Goal: Information Seeking & Learning: Learn about a topic

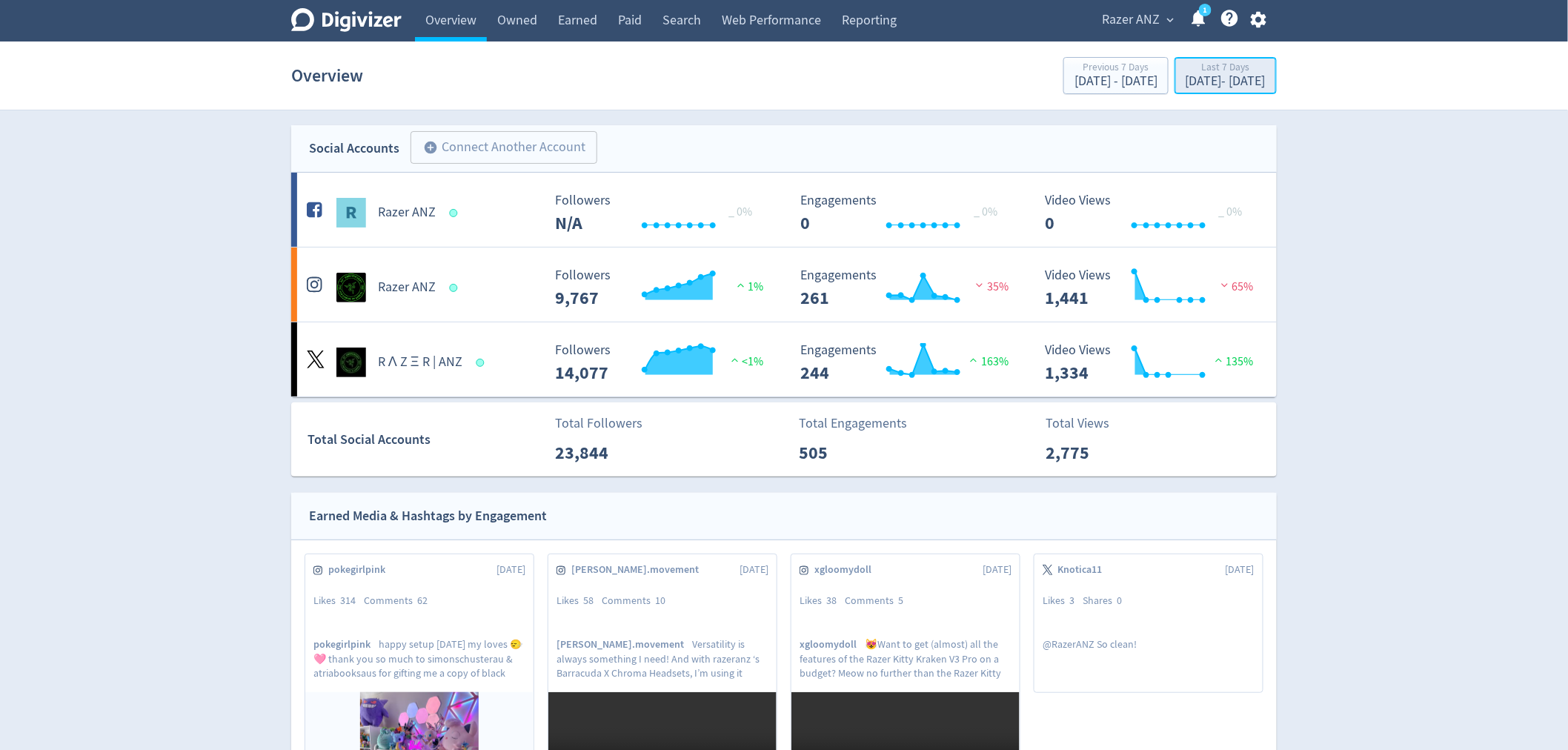
click at [1186, 74] on div "Last 7 Days" at bounding box center [1225, 68] width 80 height 12
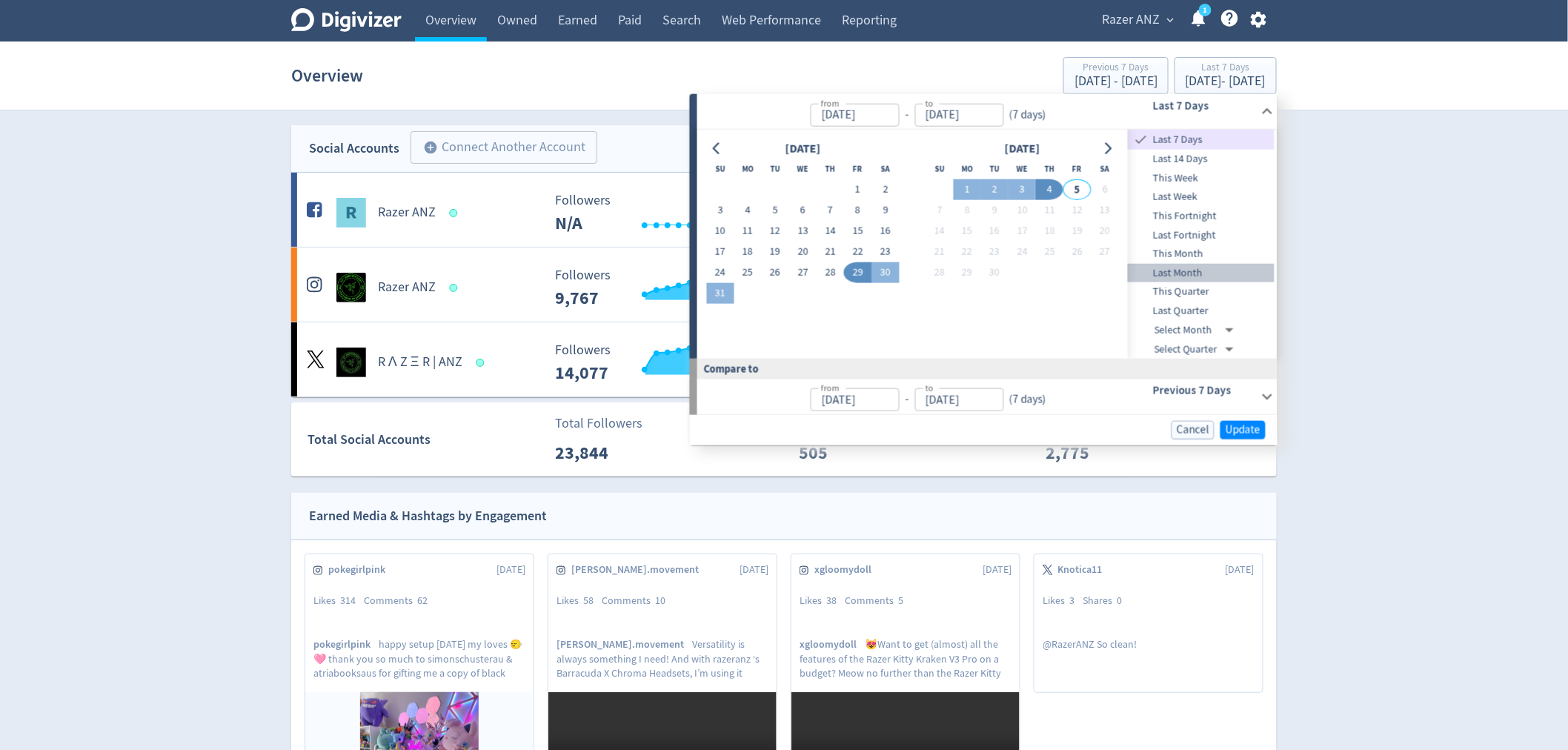
click at [1196, 271] on span "Last Month" at bounding box center [1201, 274] width 146 height 16
type input "[DATE]"
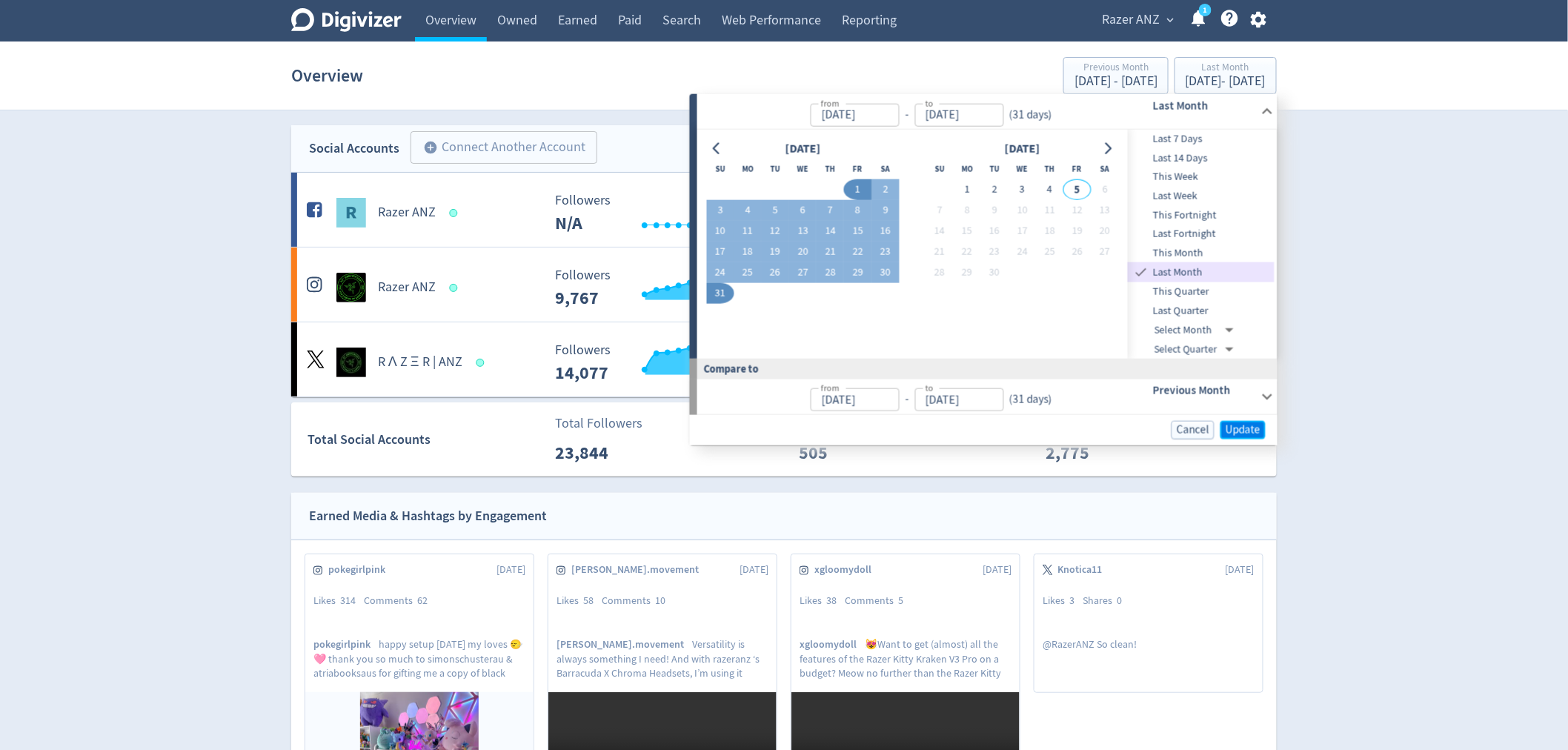
click at [1241, 425] on span "Update" at bounding box center [1243, 430] width 35 height 12
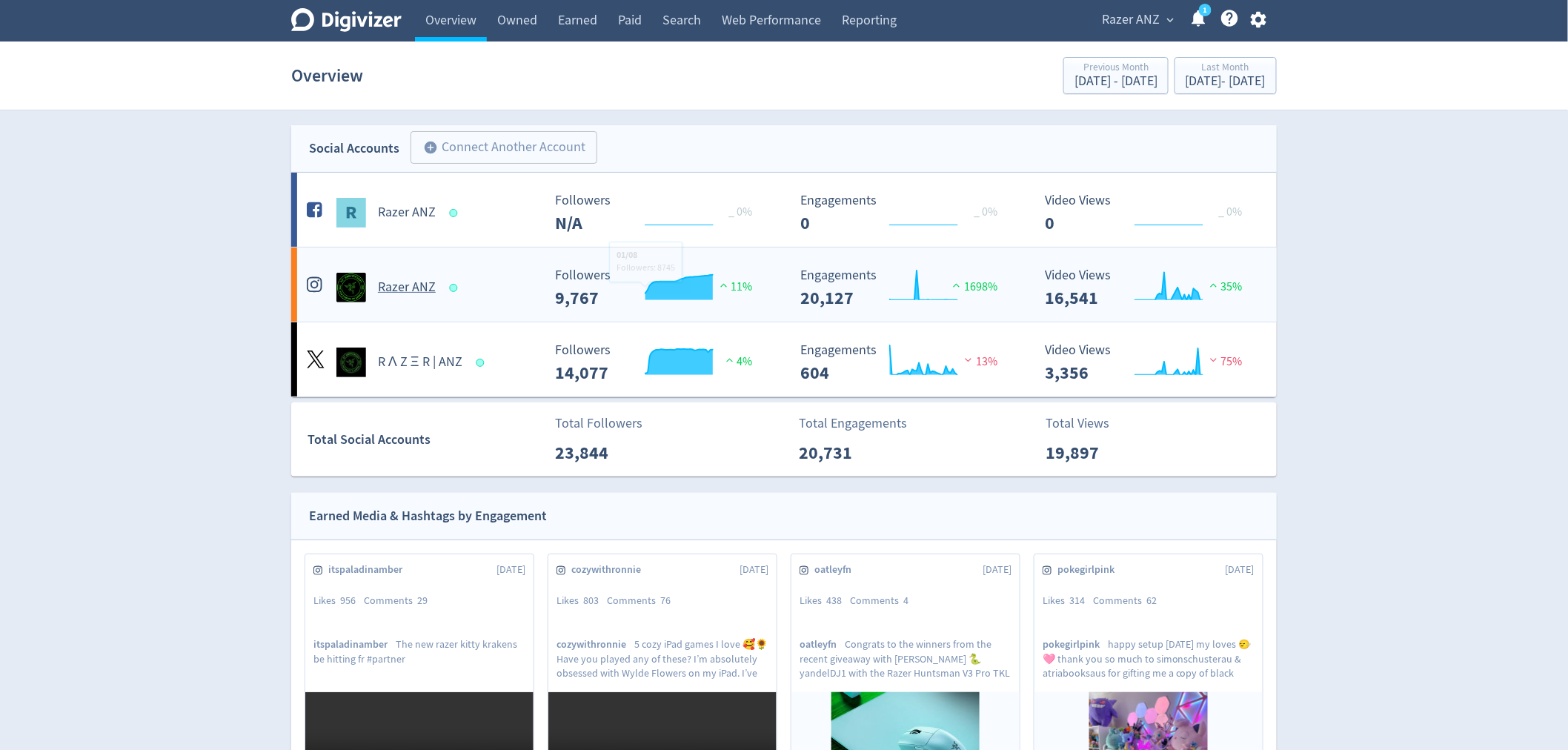
click at [423, 284] on h5 "Razer ANZ" at bounding box center [407, 288] width 58 height 18
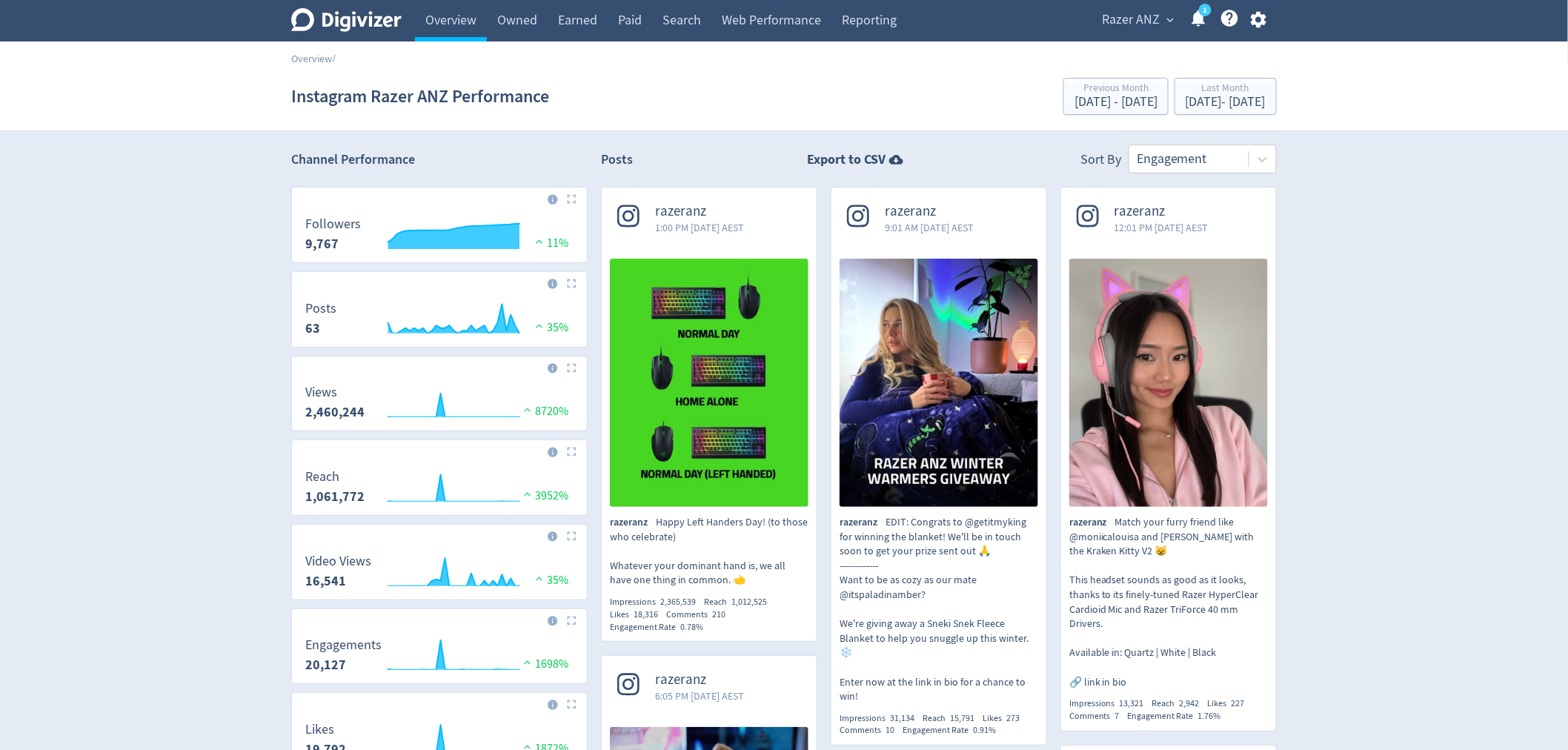
click at [575, 200] on img at bounding box center [571, 199] width 10 height 10
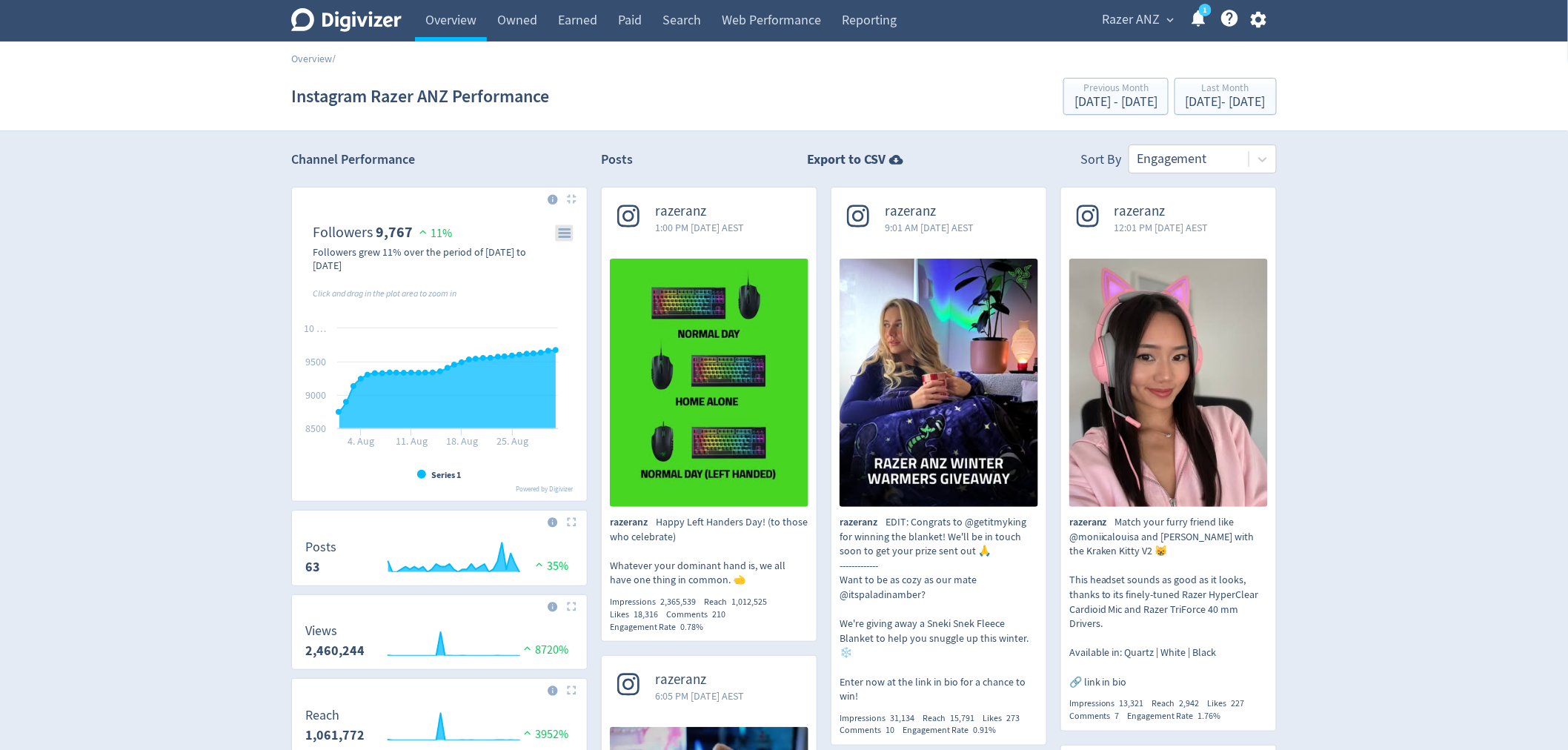
click at [569, 229] on icon "\a Followers\a 9,767\a" at bounding box center [564, 233] width 11 height 7
click at [538, 257] on li "Download PNG image" at bounding box center [516, 254] width 113 height 19
click at [304, 60] on link "Overview" at bounding box center [312, 58] width 41 height 13
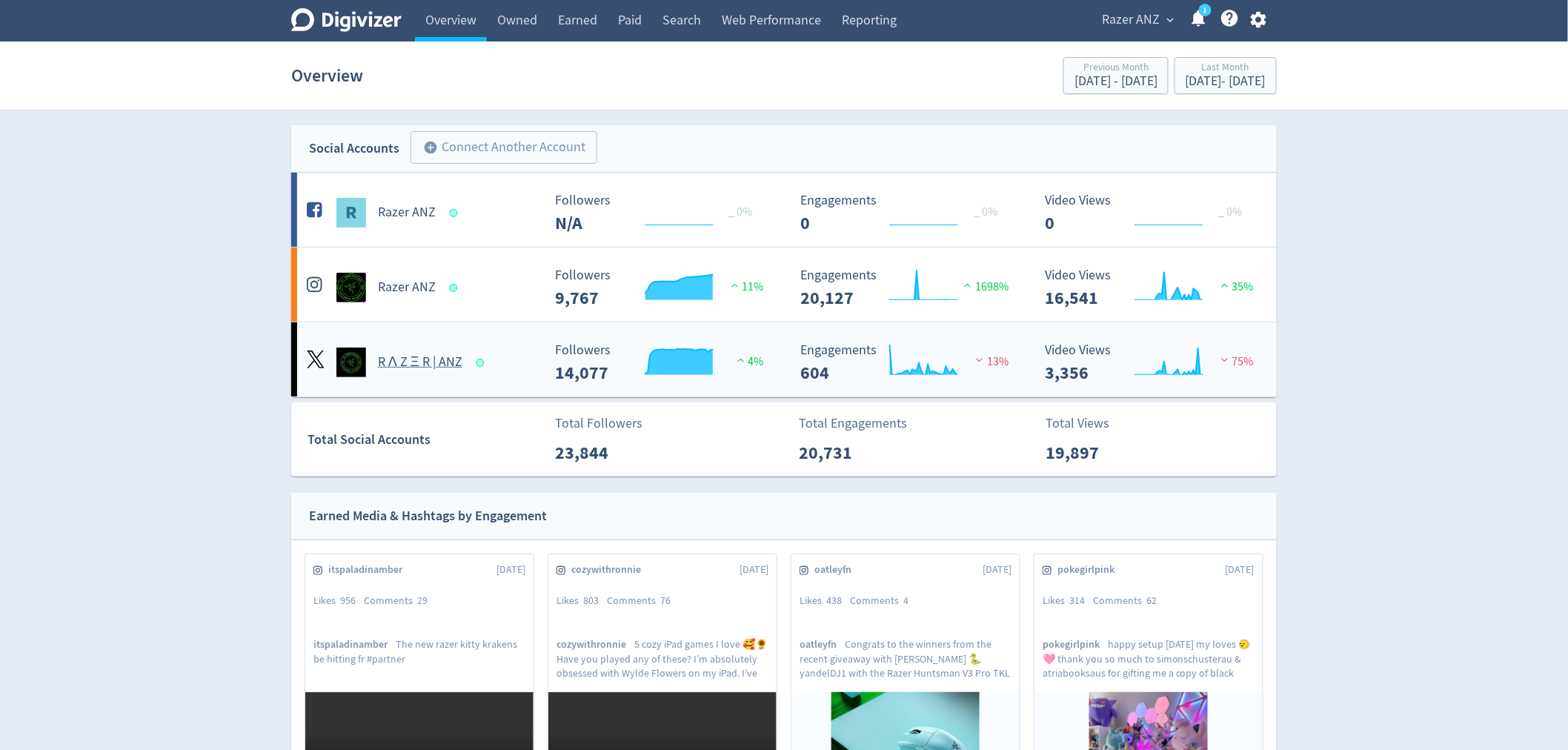
click at [426, 357] on h5 "R Λ Z Ξ R | ANZ" at bounding box center [420, 363] width 85 height 18
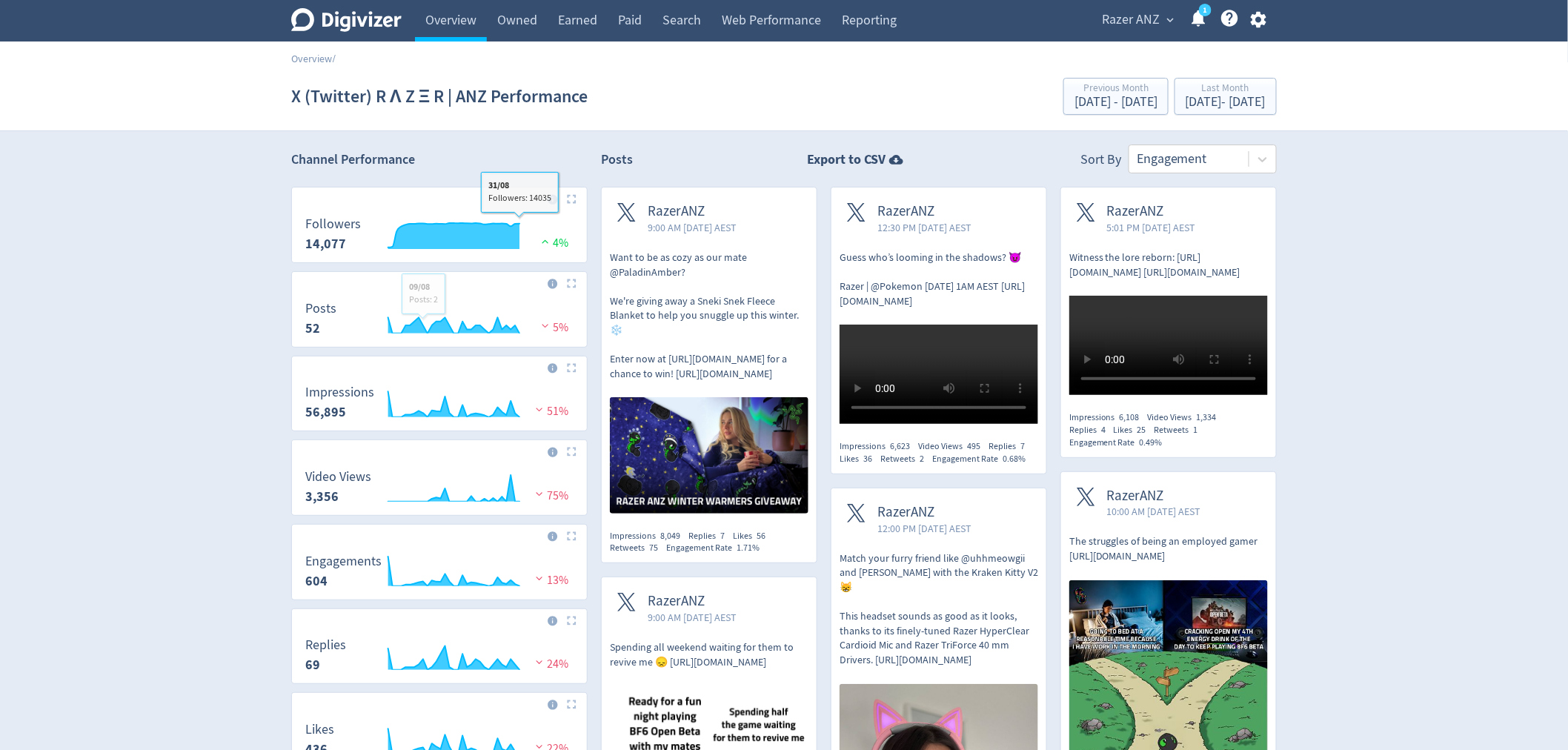
click at [573, 202] on img at bounding box center [571, 199] width 10 height 10
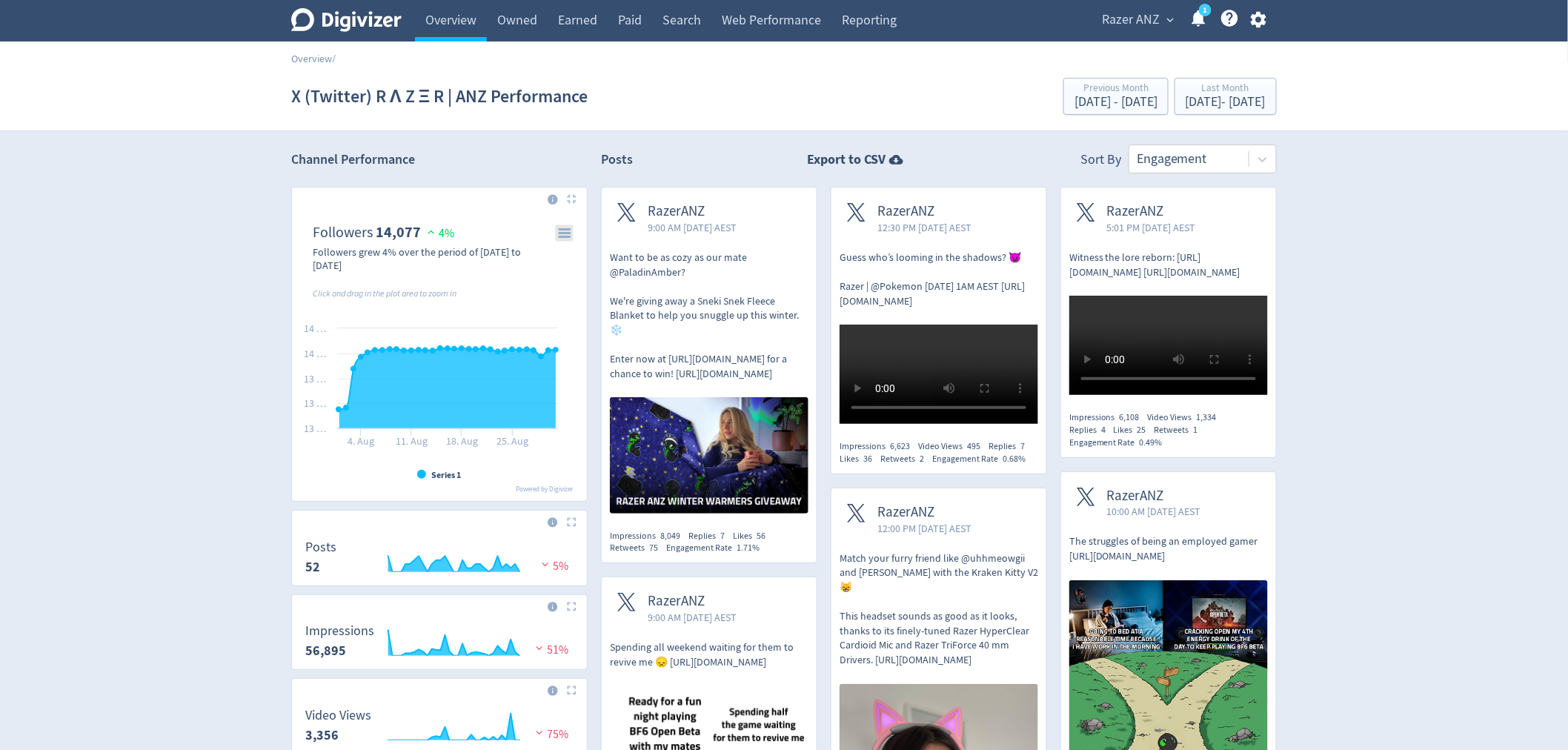
click at [567, 233] on icon "\a Followers\a 14,077\a" at bounding box center [564, 233] width 11 height 7
click at [544, 257] on li "Download PNG image" at bounding box center [516, 254] width 113 height 19
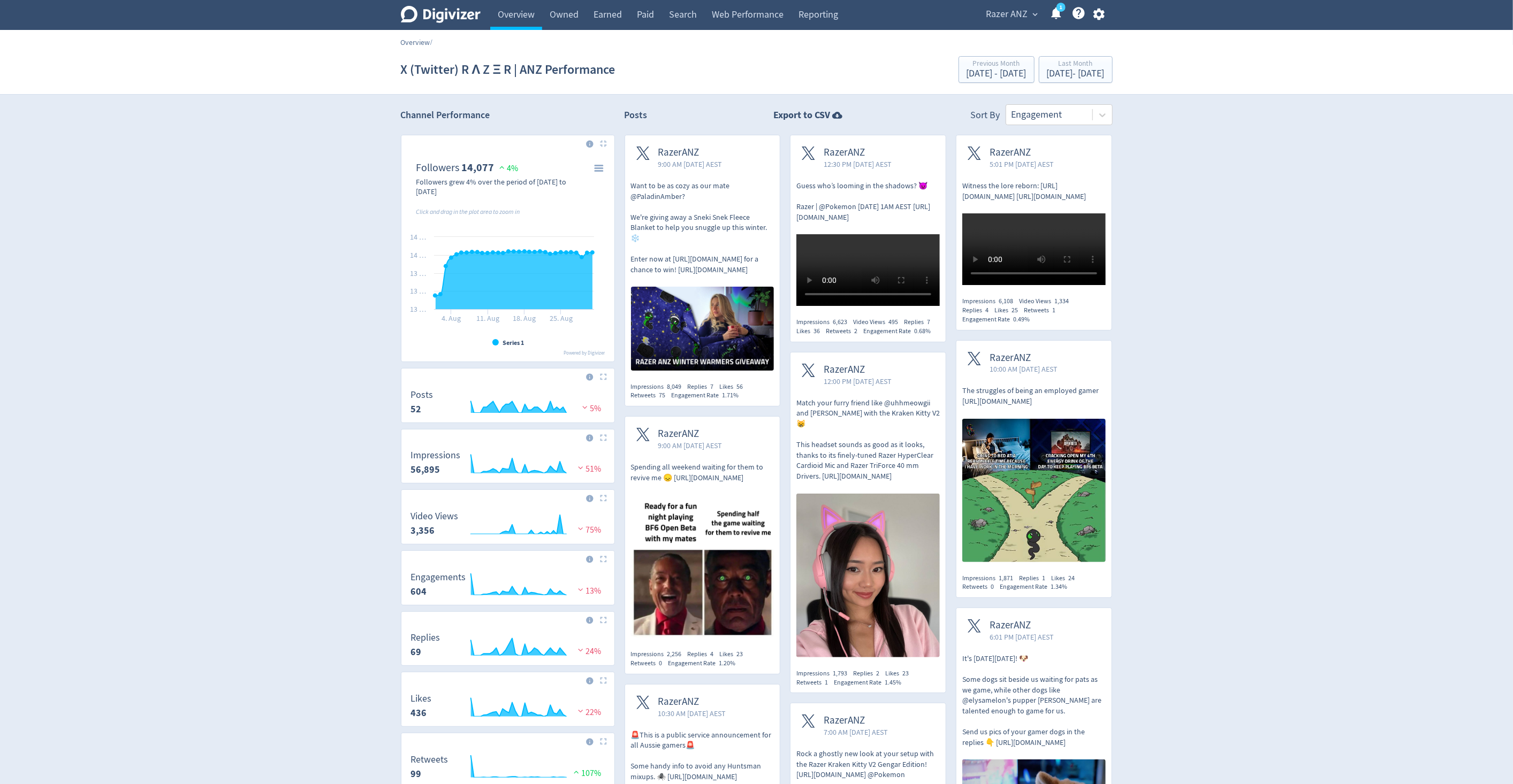
click at [417, 38] on link "Overview" at bounding box center [416, 42] width 30 height 9
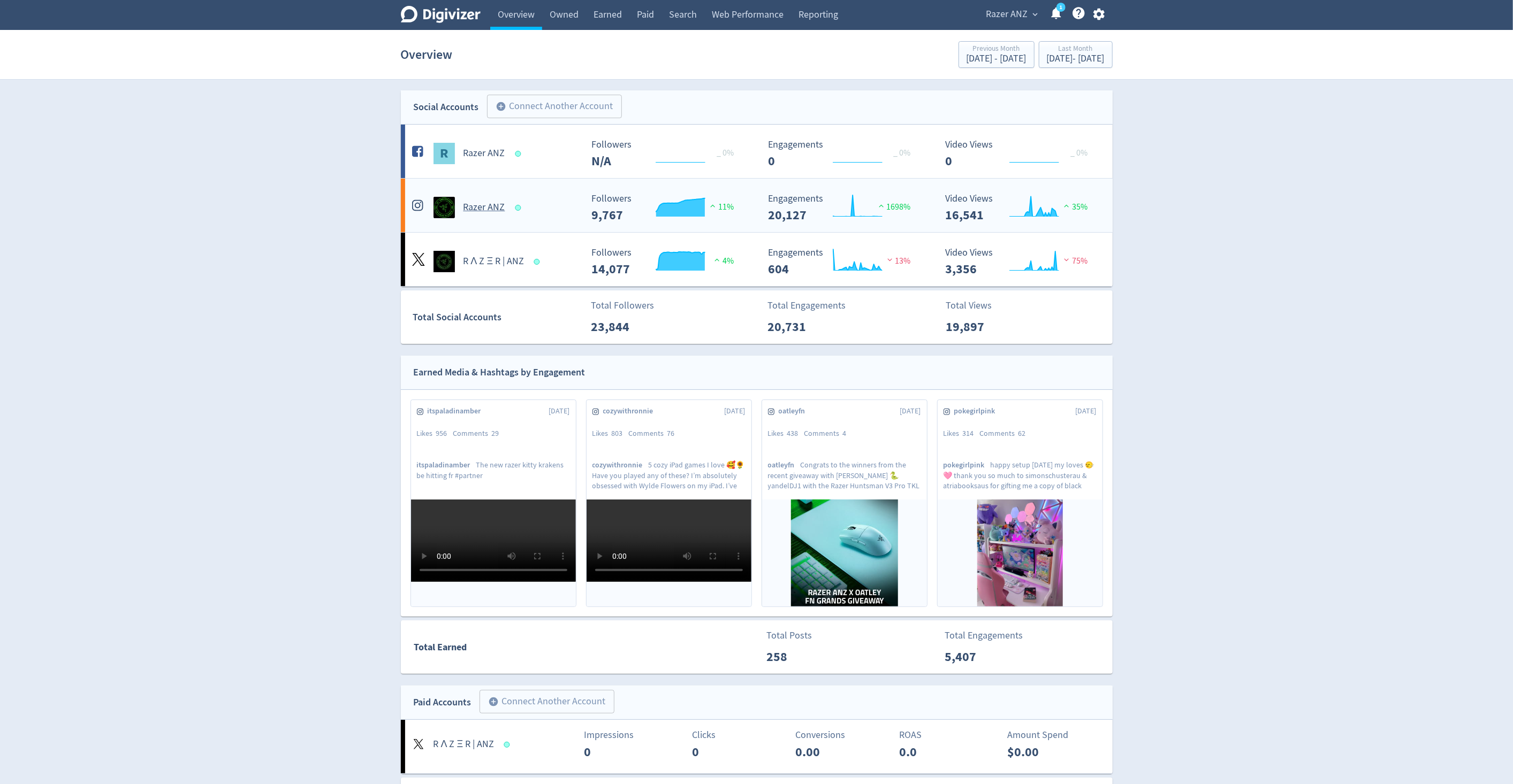
click at [476, 203] on h5 "Razer ANZ" at bounding box center [485, 208] width 42 height 13
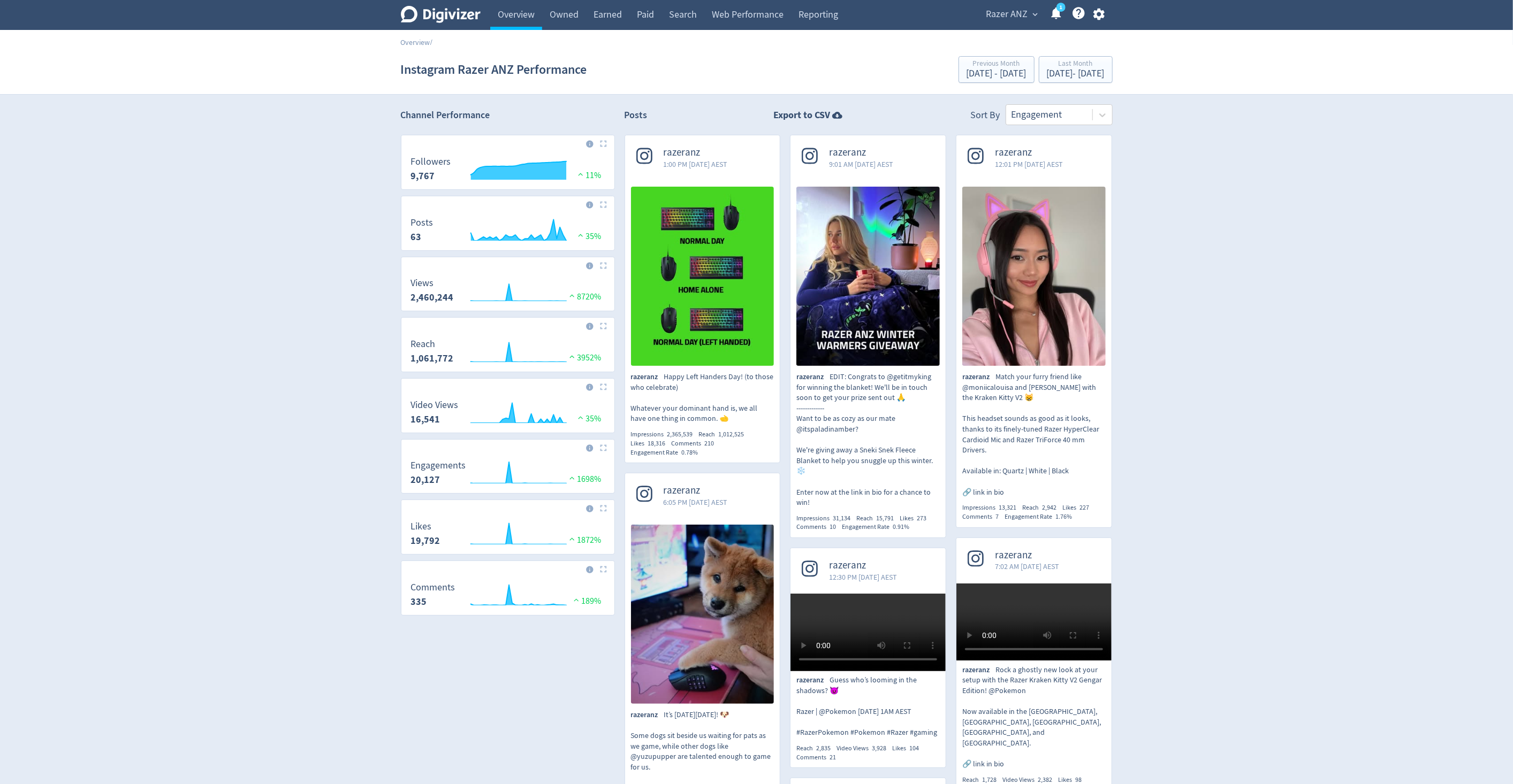
drag, startPoint x: 448, startPoint y: 356, endPoint x: 417, endPoint y: 355, distance: 31.0
click at [426, 357] on div "Created with Highcharts 10.3.3 Reach 1,061,772 3952%" at bounding box center [508, 353] width 204 height 28
drag, startPoint x: 409, startPoint y: 356, endPoint x: 429, endPoint y: 355, distance: 20.0
click at [429, 355] on div "Created with Highcharts 10.3.3 Reach 1,061,772 3952%" at bounding box center [508, 353] width 204 height 28
click at [420, 39] on link "Overview" at bounding box center [416, 42] width 30 height 9
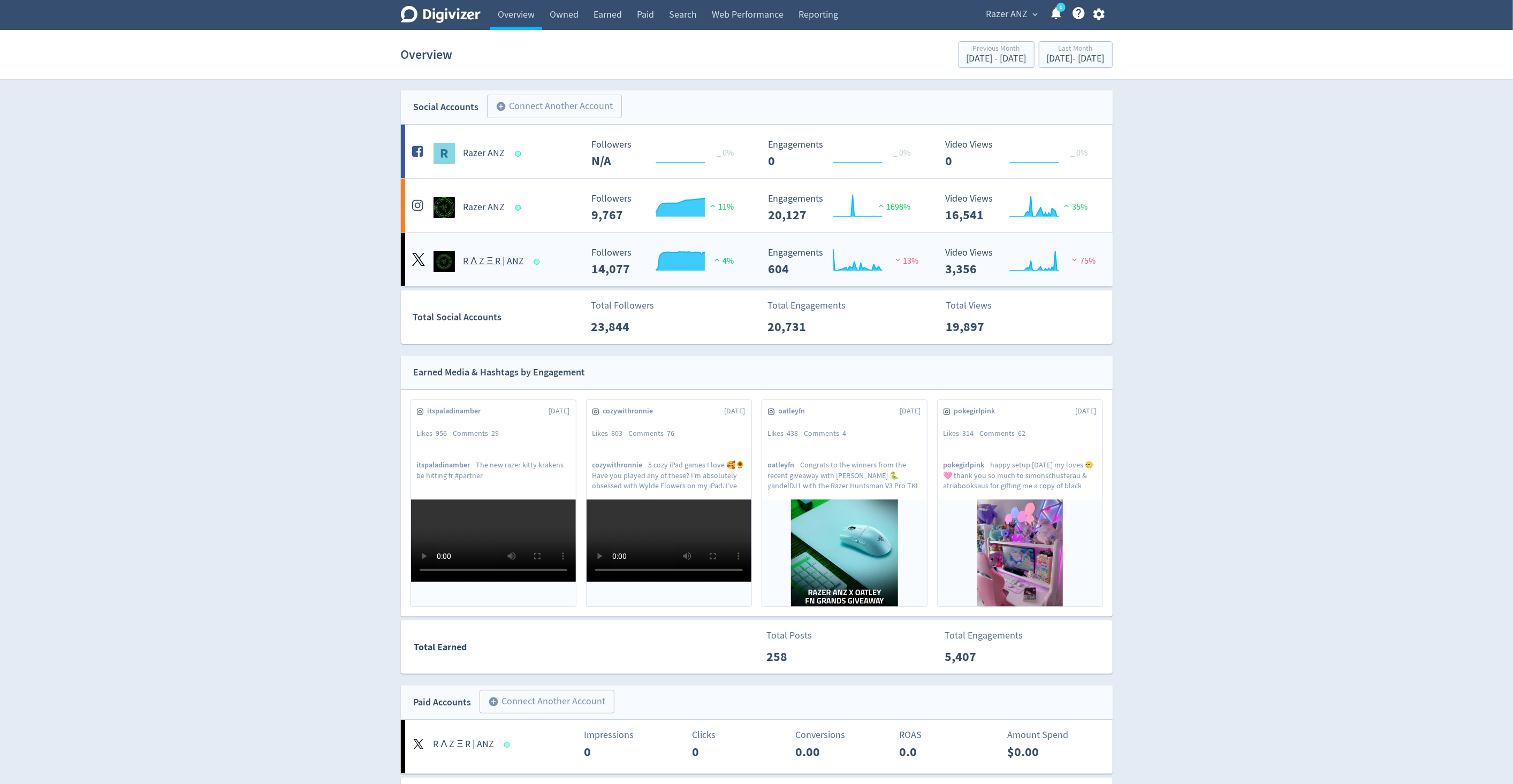
click at [490, 256] on h5 "R Λ Z Ξ R | ANZ" at bounding box center [494, 262] width 61 height 13
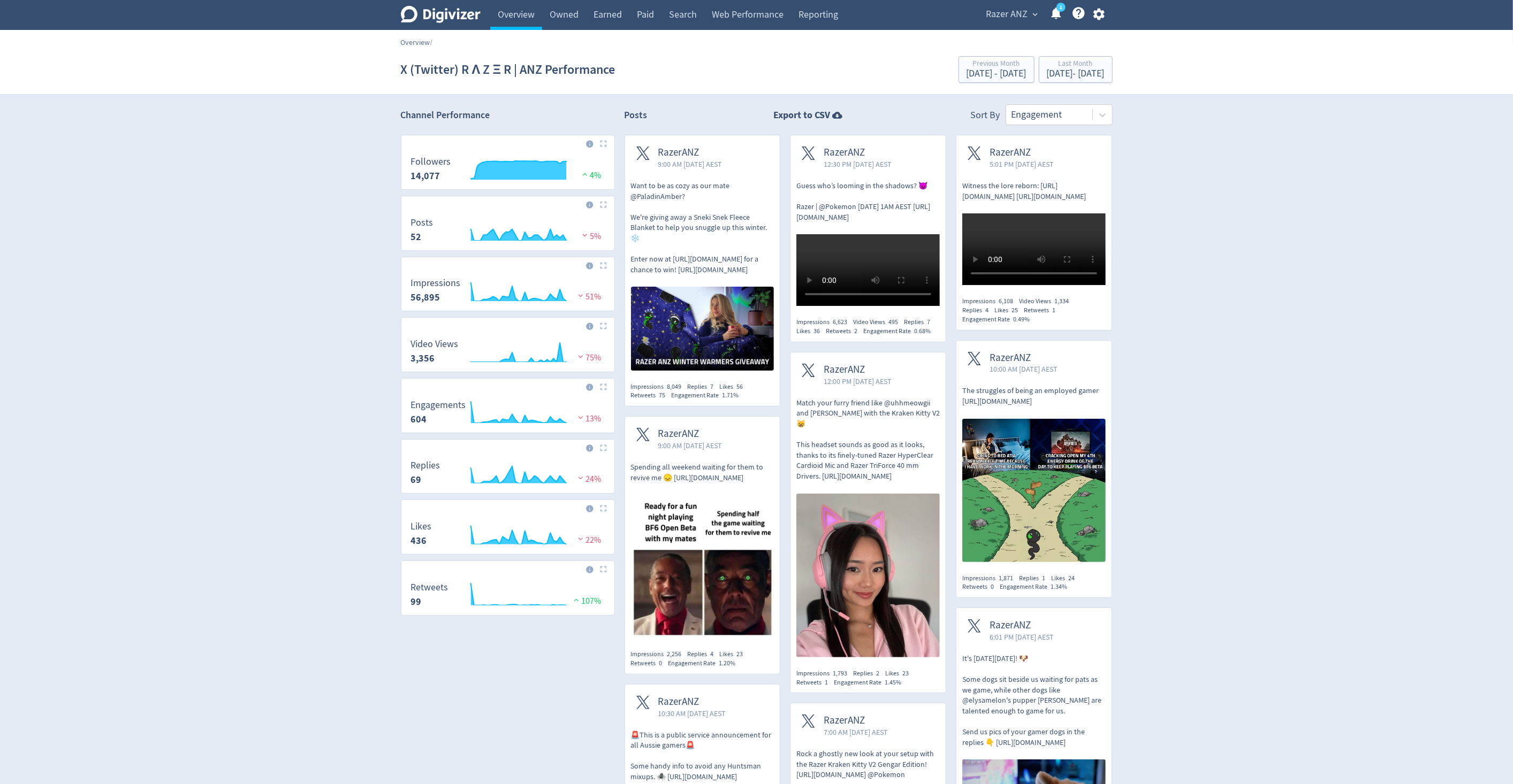
click at [423, 42] on link "Overview" at bounding box center [416, 42] width 30 height 9
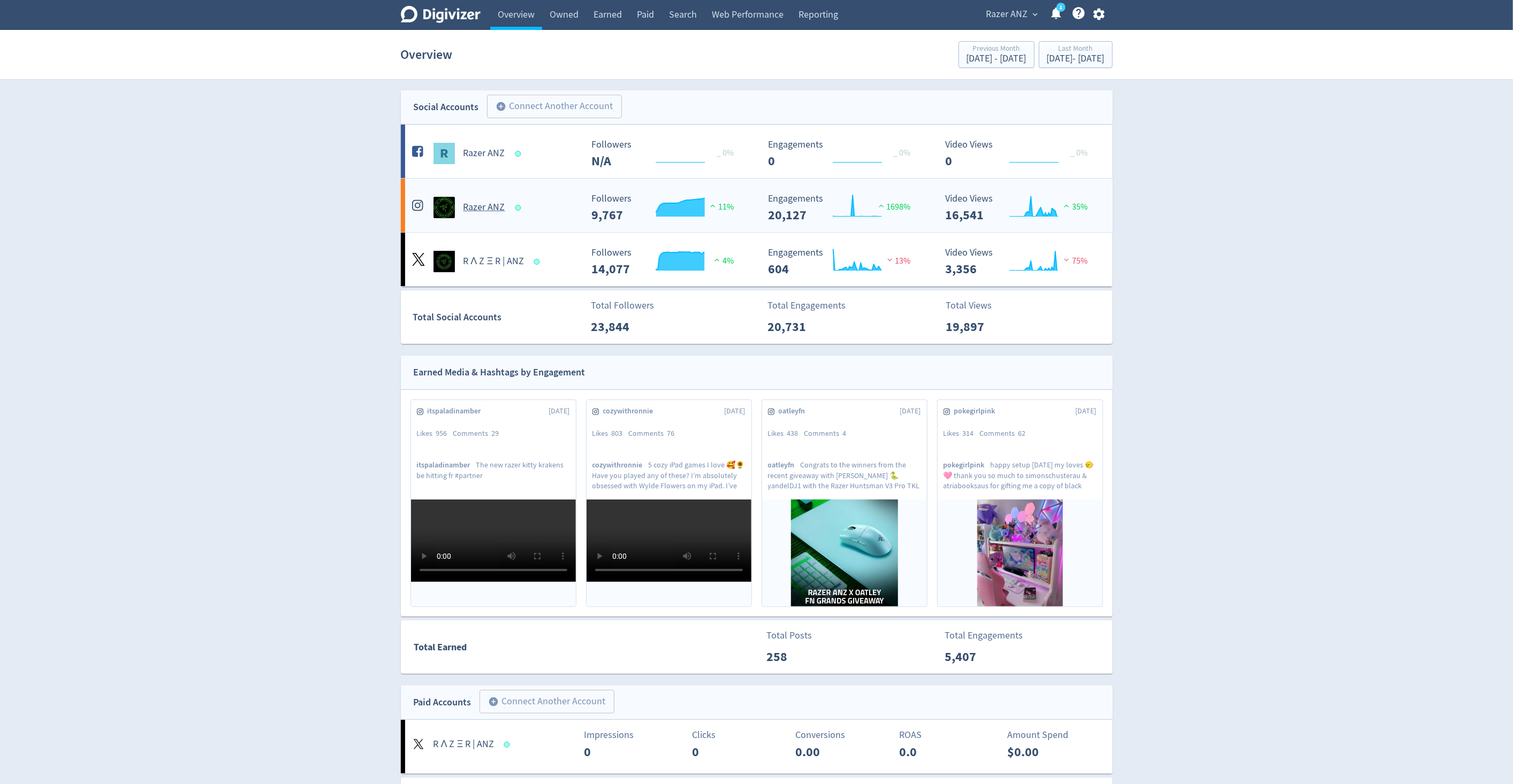
click at [476, 207] on h5 "Razer ANZ" at bounding box center [485, 208] width 42 height 13
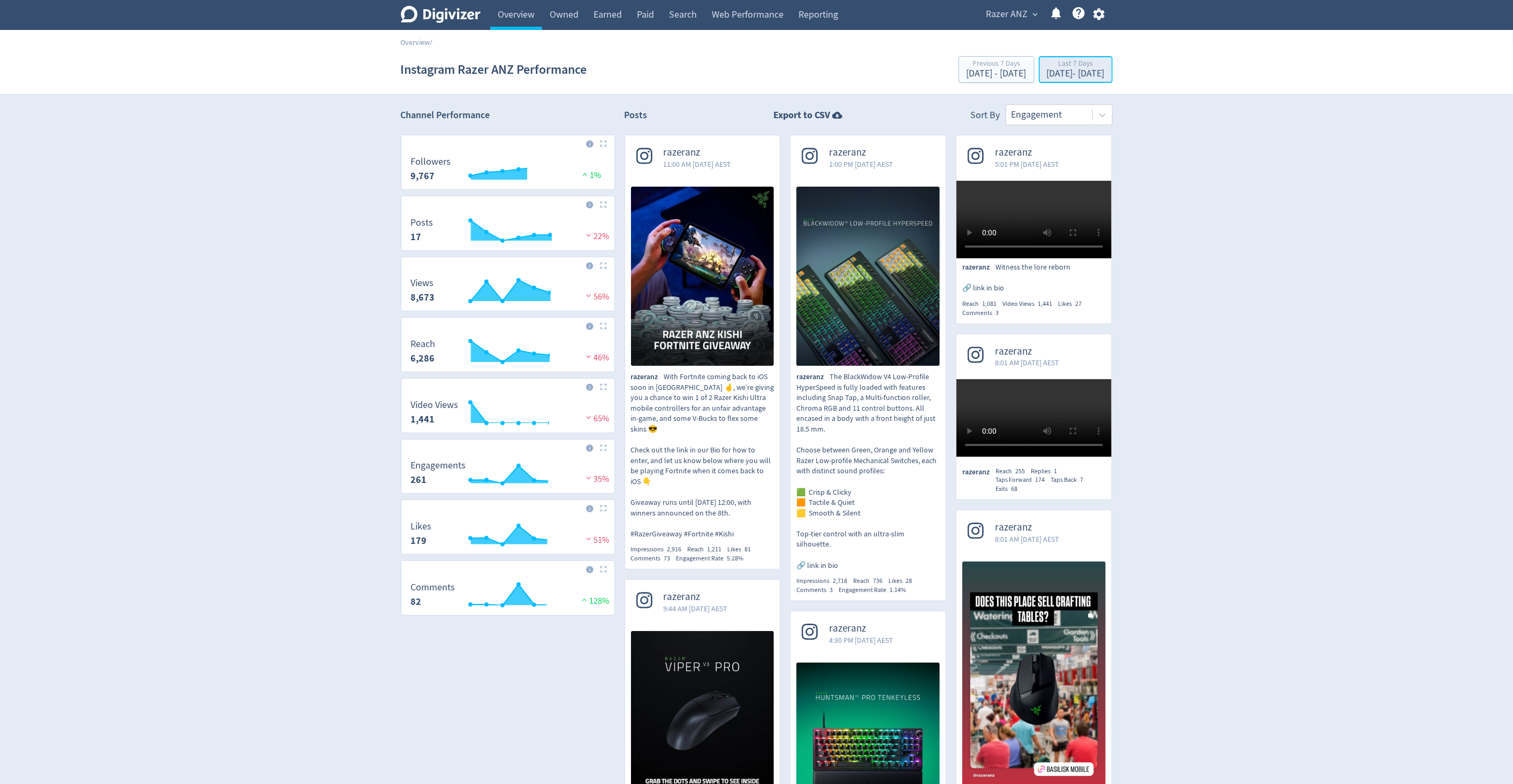
click at [1065, 78] on div "[DATE] - [DATE]" at bounding box center [1075, 74] width 58 height 9
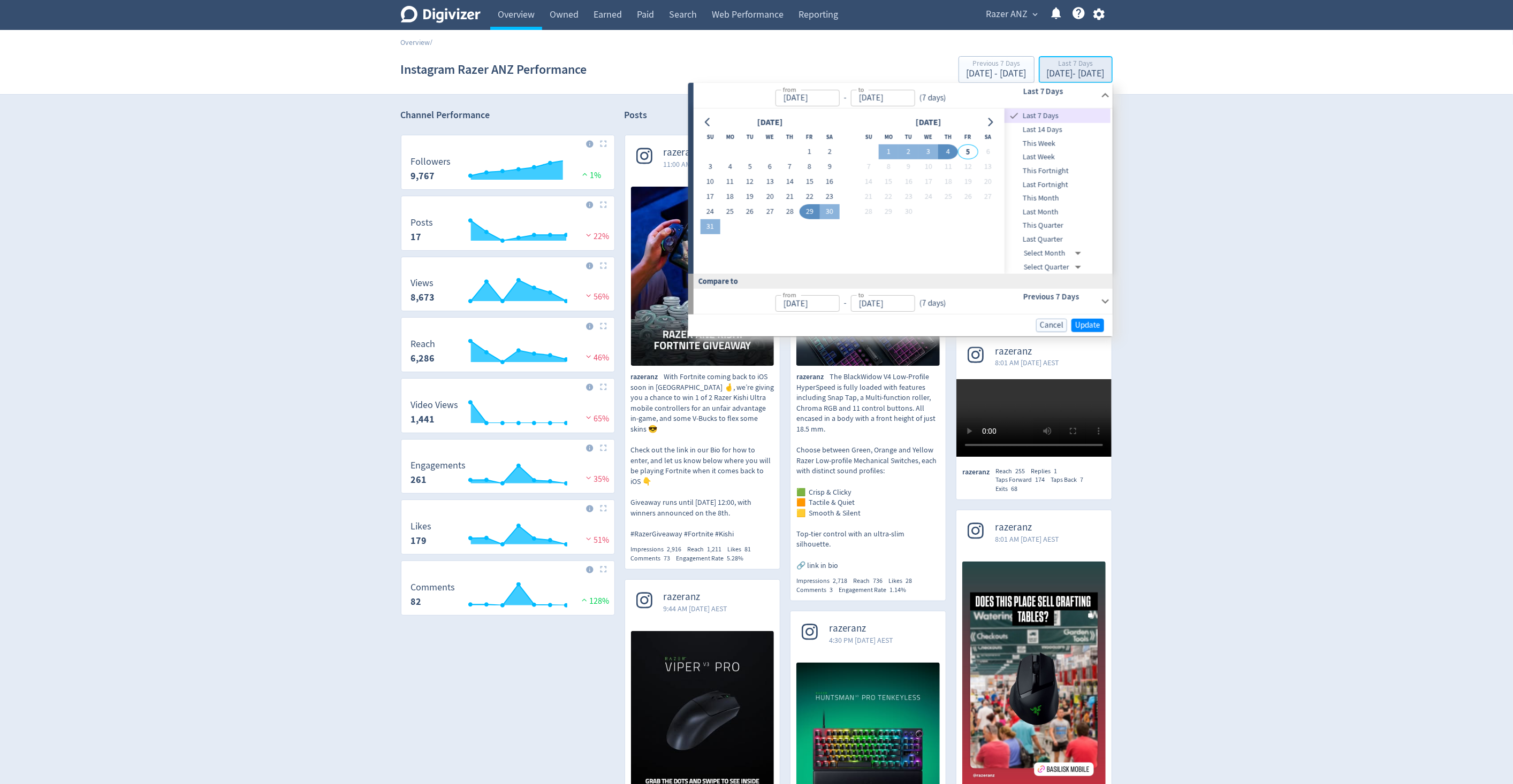
type input "[DATE]"
click at [1056, 211] on span "Last Month" at bounding box center [1058, 212] width 106 height 12
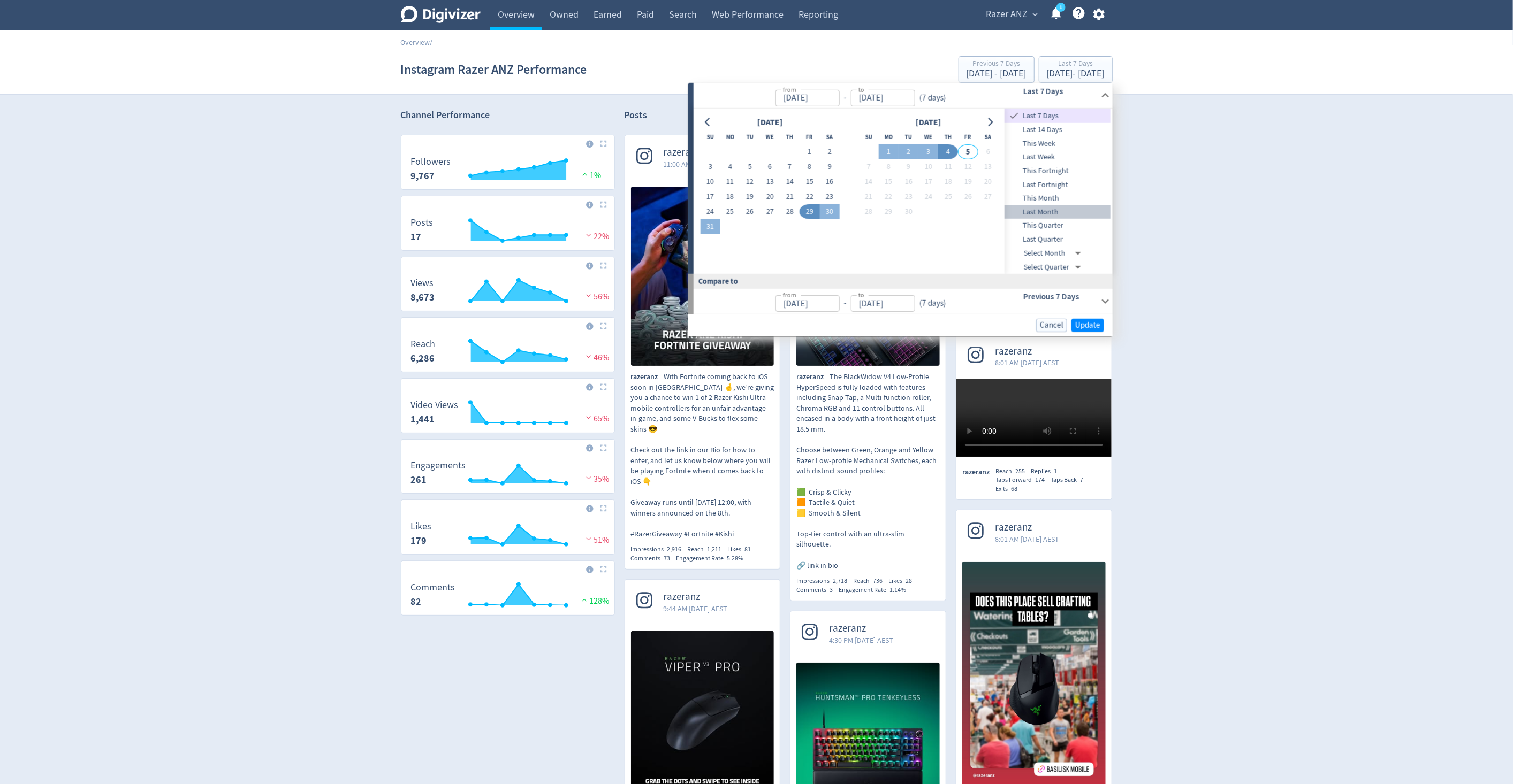
type input "[DATE]"
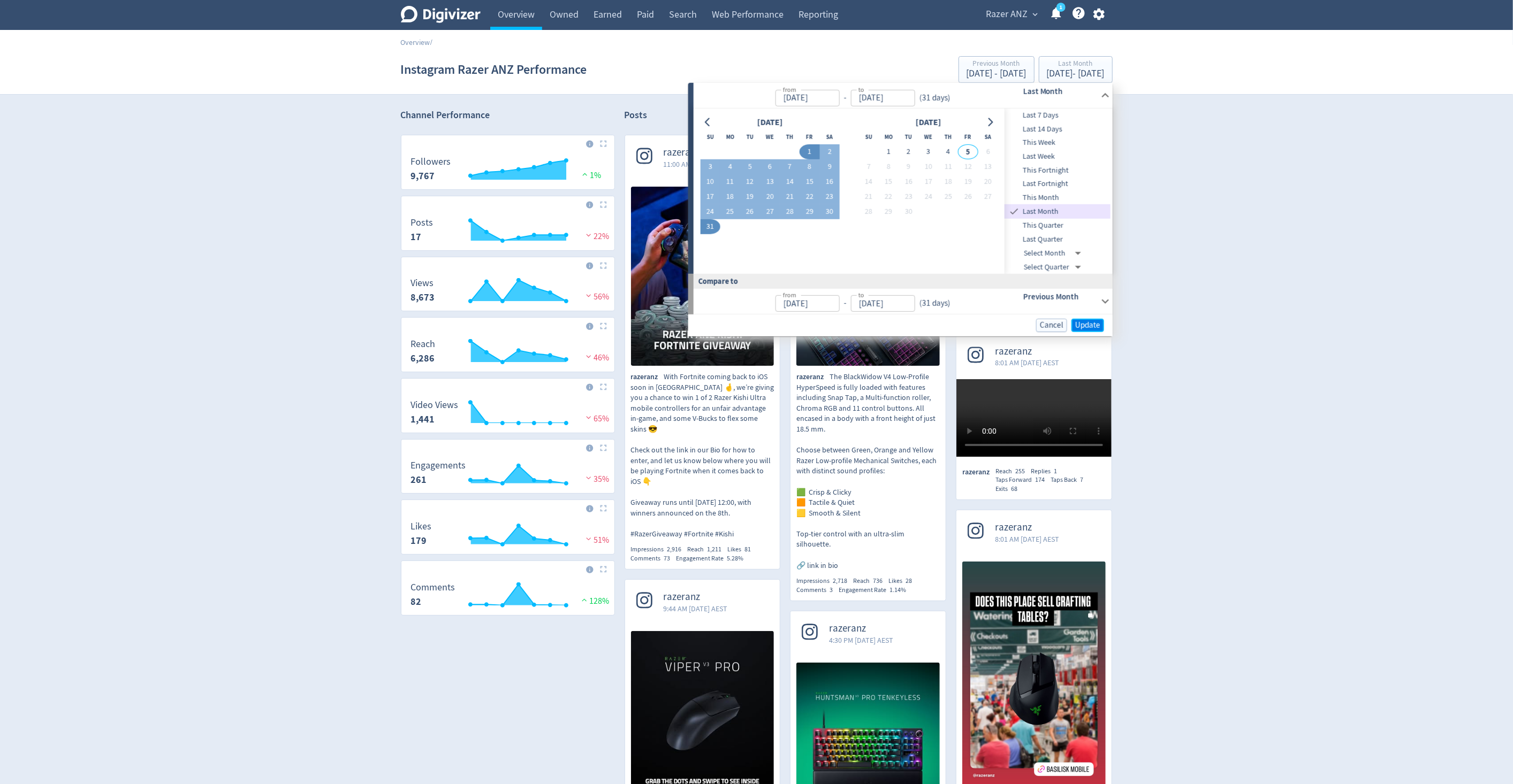
click at [1092, 323] on span "Update" at bounding box center [1088, 326] width 25 height 8
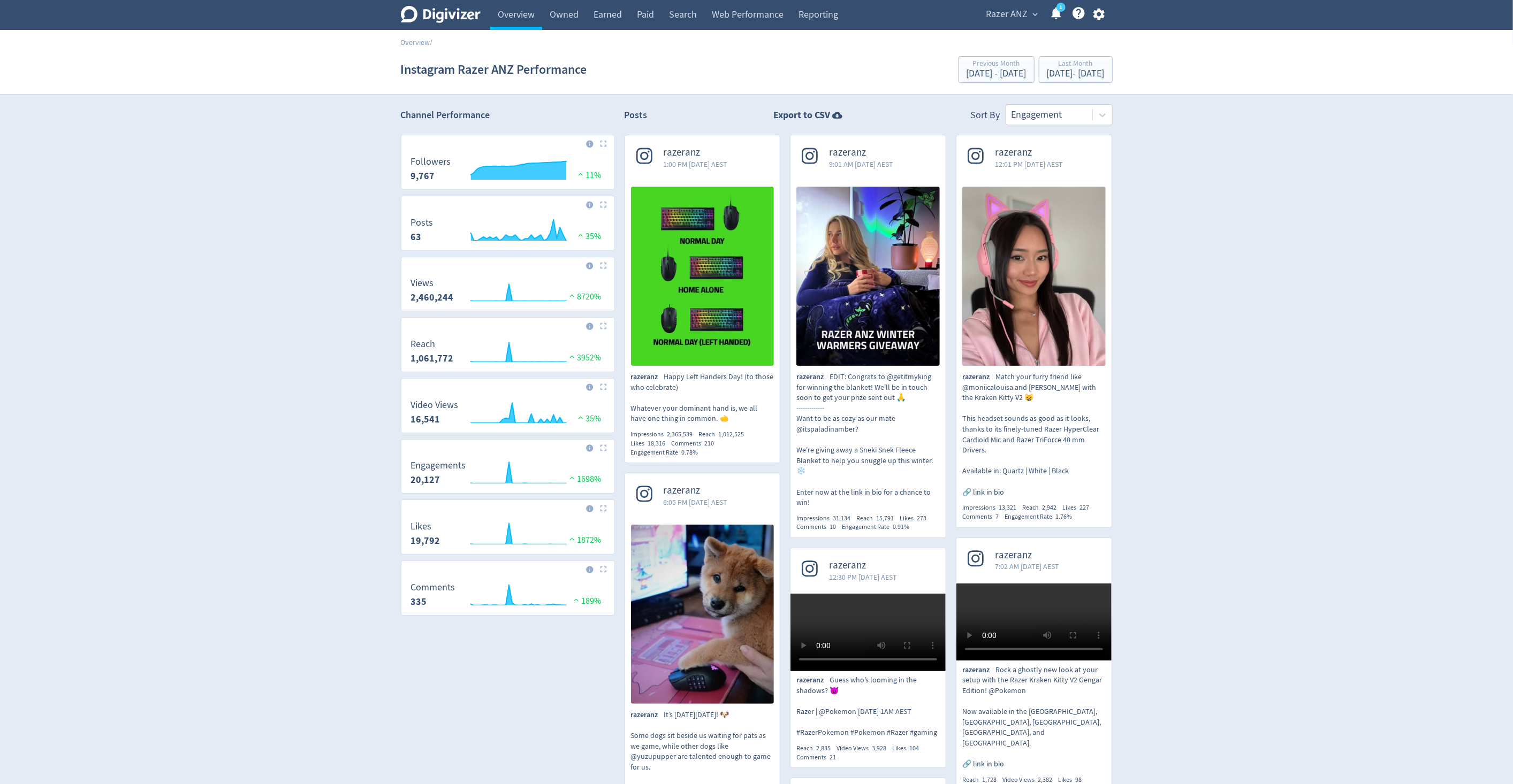
click at [691, 214] on img at bounding box center [703, 277] width 144 height 179
click at [834, 251] on img at bounding box center [868, 277] width 144 height 179
click at [873, 284] on img at bounding box center [868, 277] width 144 height 179
click at [1042, 233] on img at bounding box center [1034, 277] width 144 height 179
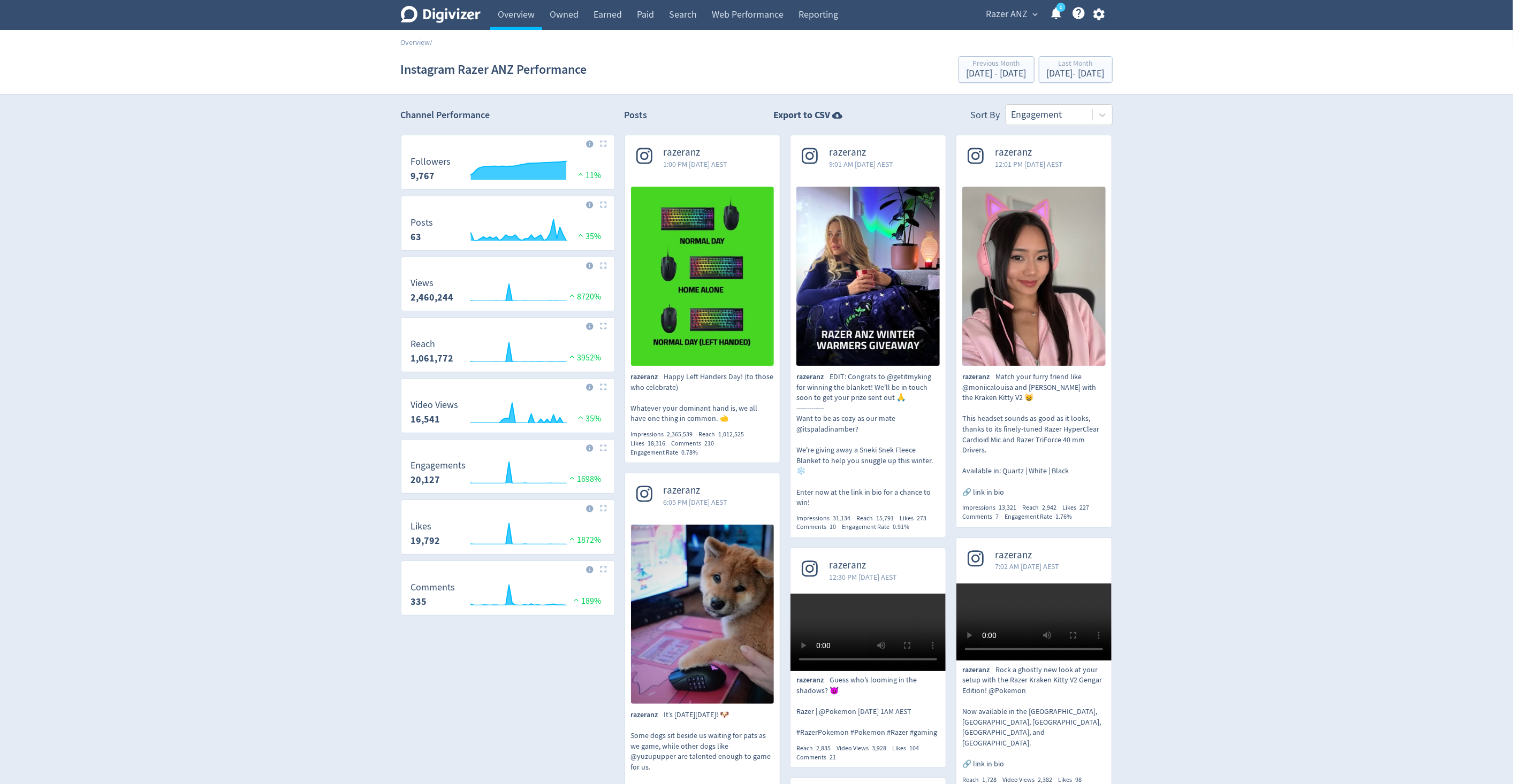
click at [976, 284] on img at bounding box center [1034, 277] width 144 height 179
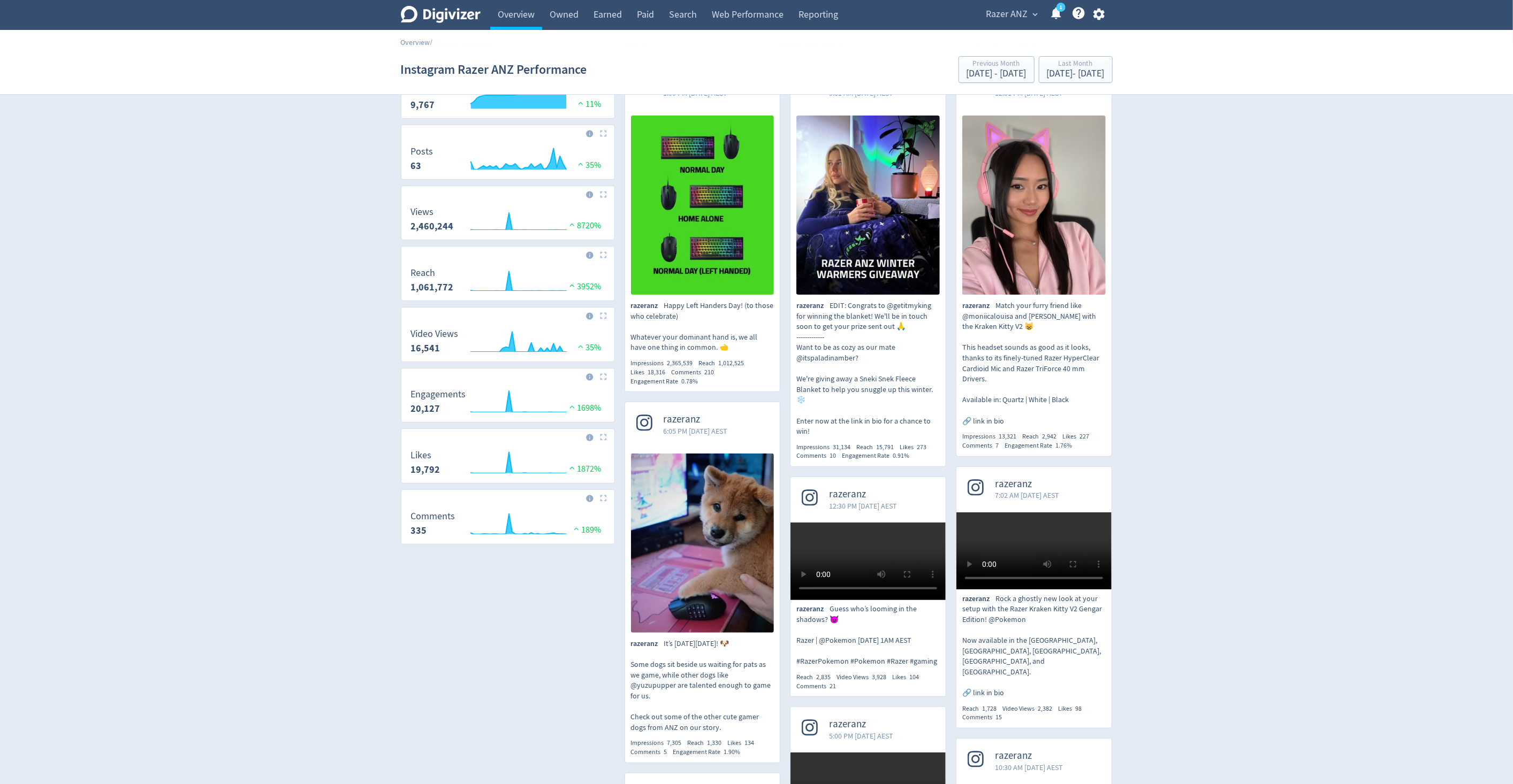
scroll to position [119, 0]
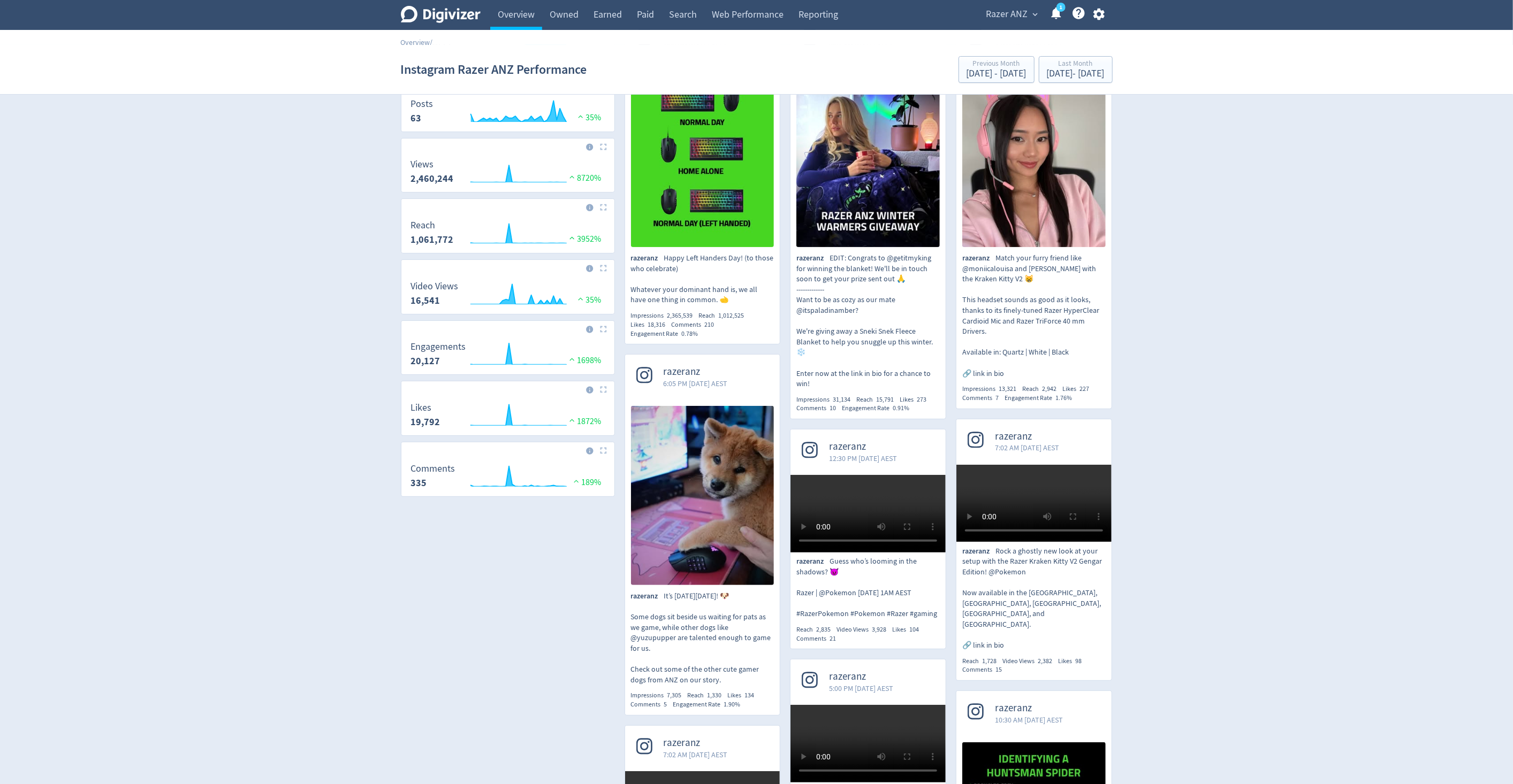
click at [691, 500] on img at bounding box center [703, 496] width 144 height 179
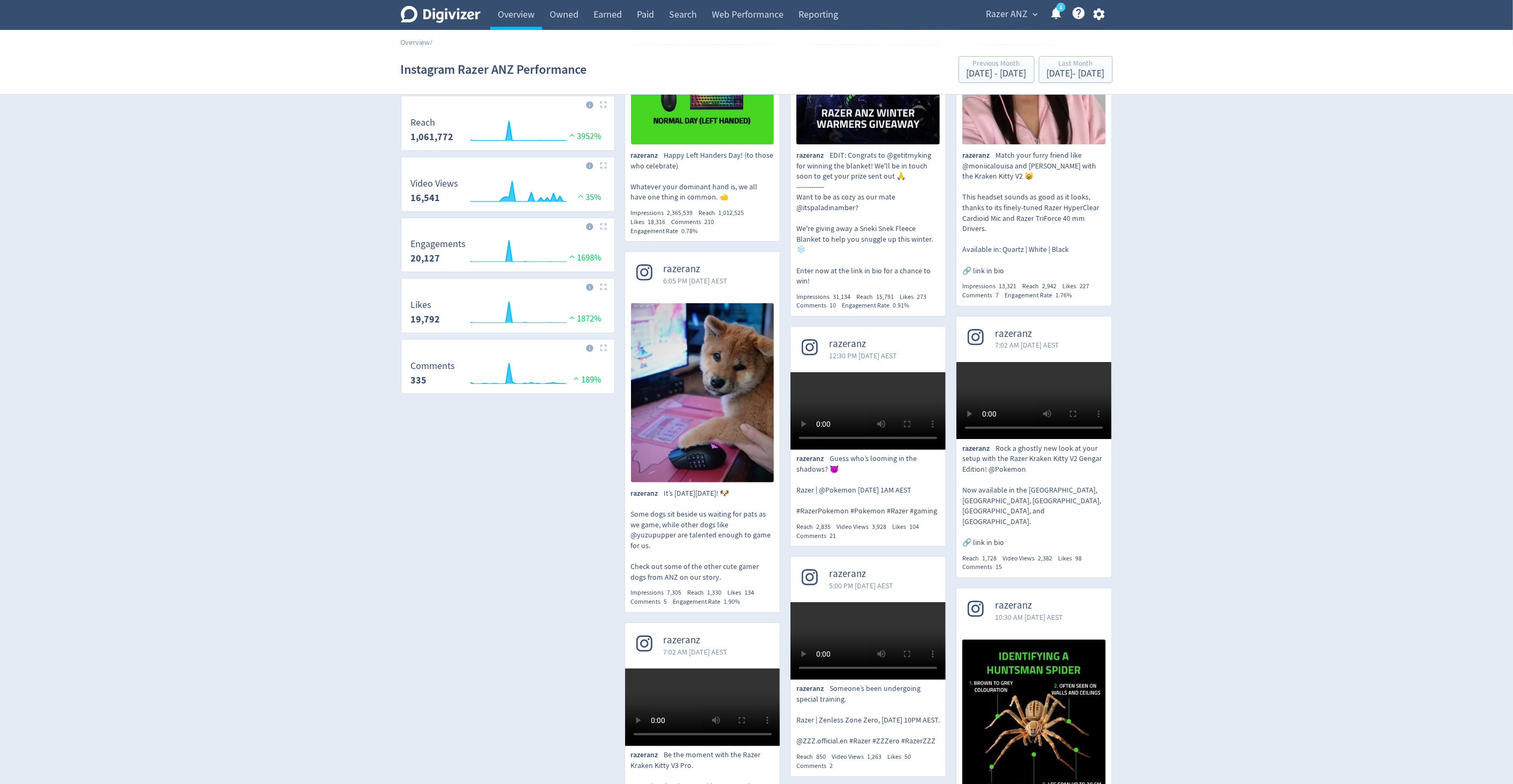
scroll to position [237, 0]
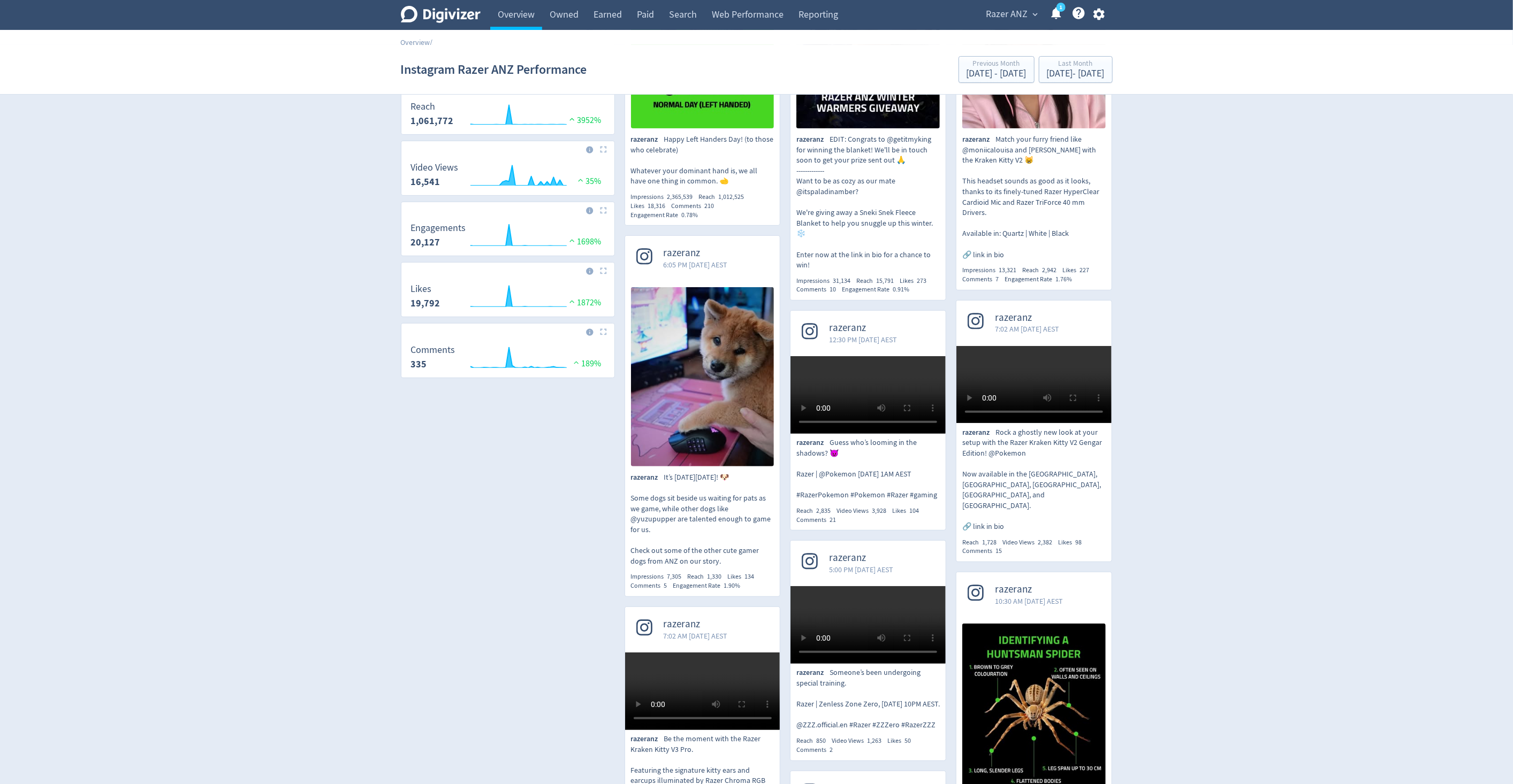
click at [838, 377] on video at bounding box center [868, 395] width 155 height 78
drag, startPoint x: 1204, startPoint y: 551, endPoint x: 1173, endPoint y: 531, distance: 36.9
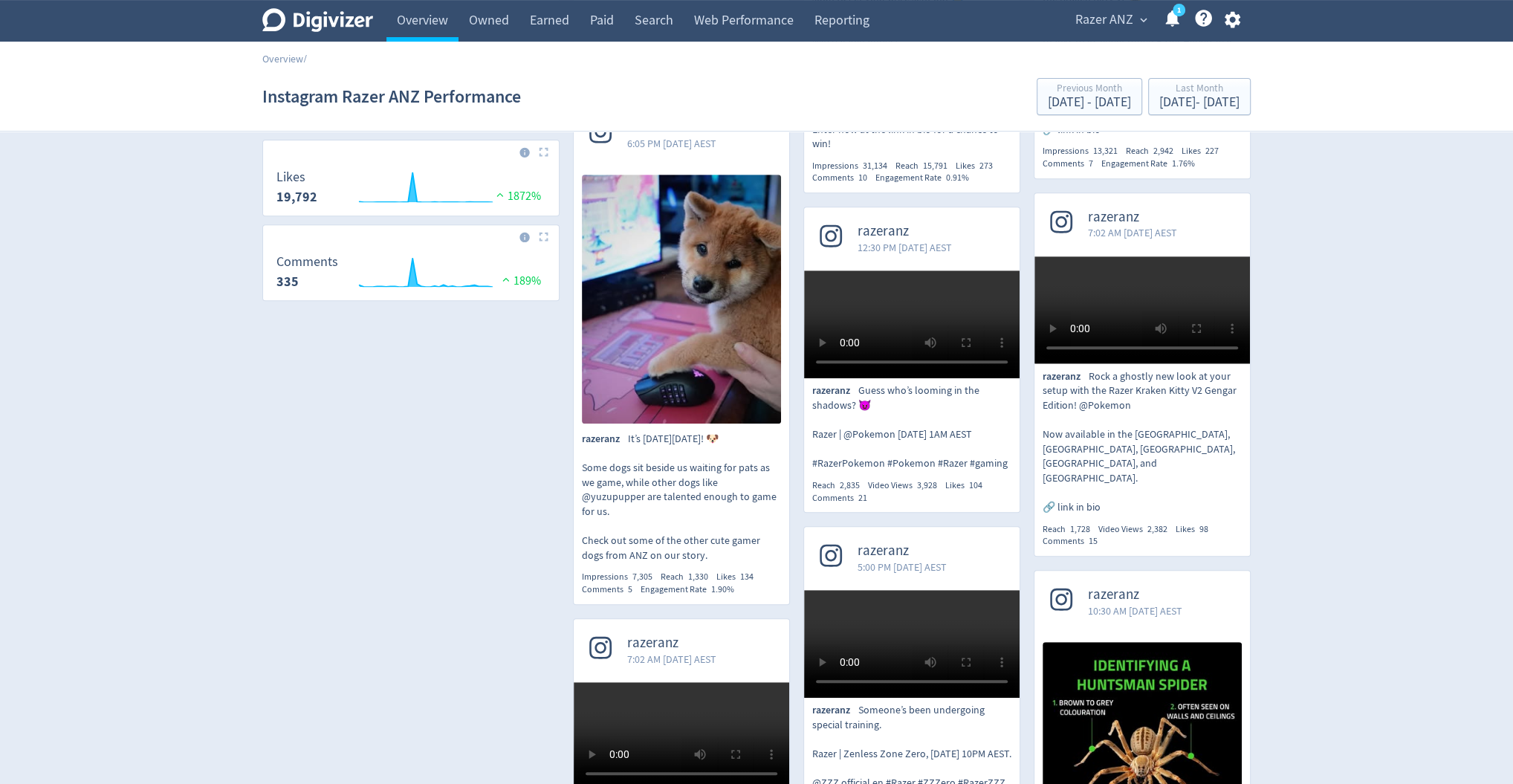
scroll to position [568, 0]
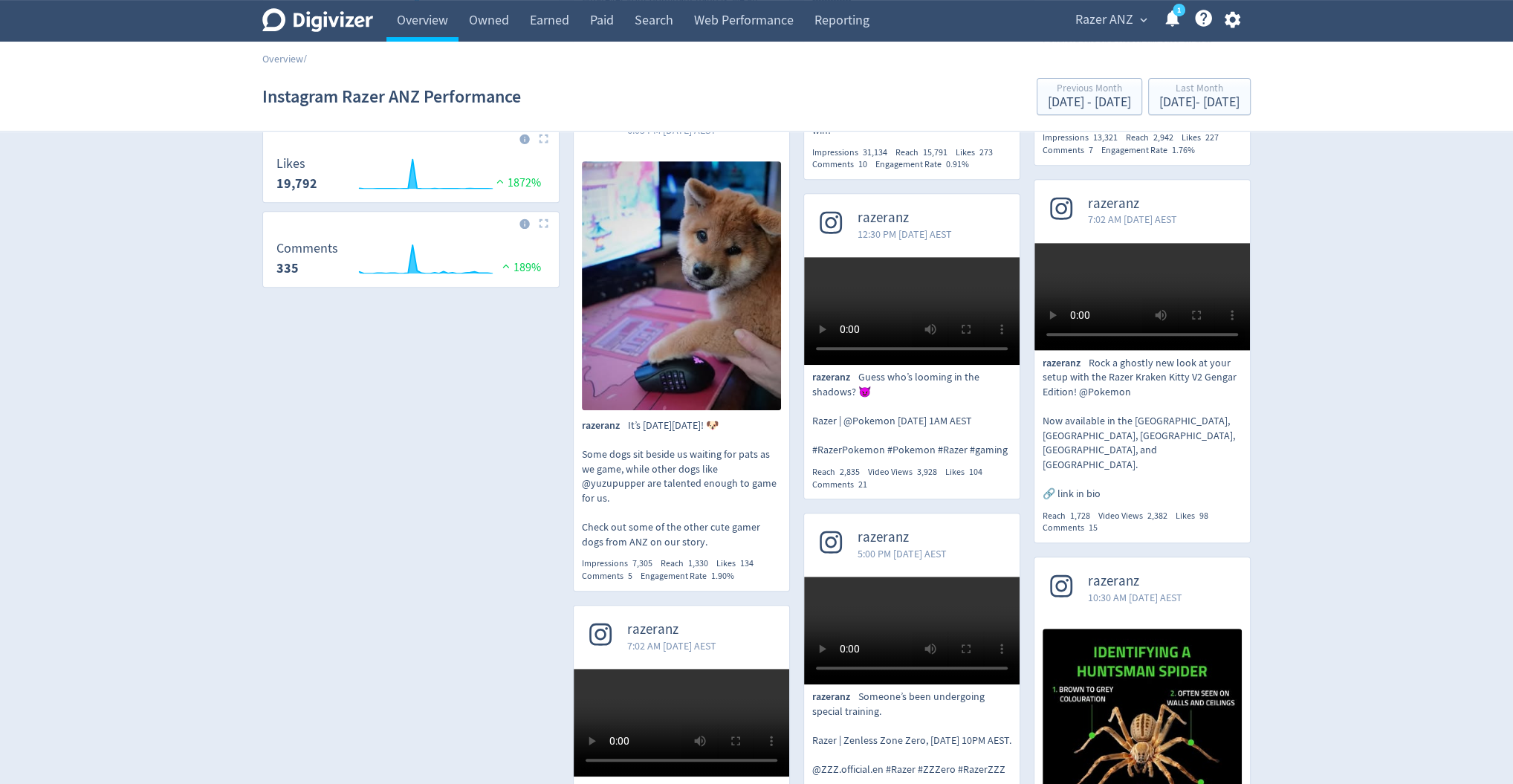
click at [877, 209] on span "razeranz" at bounding box center [905, 218] width 94 height 17
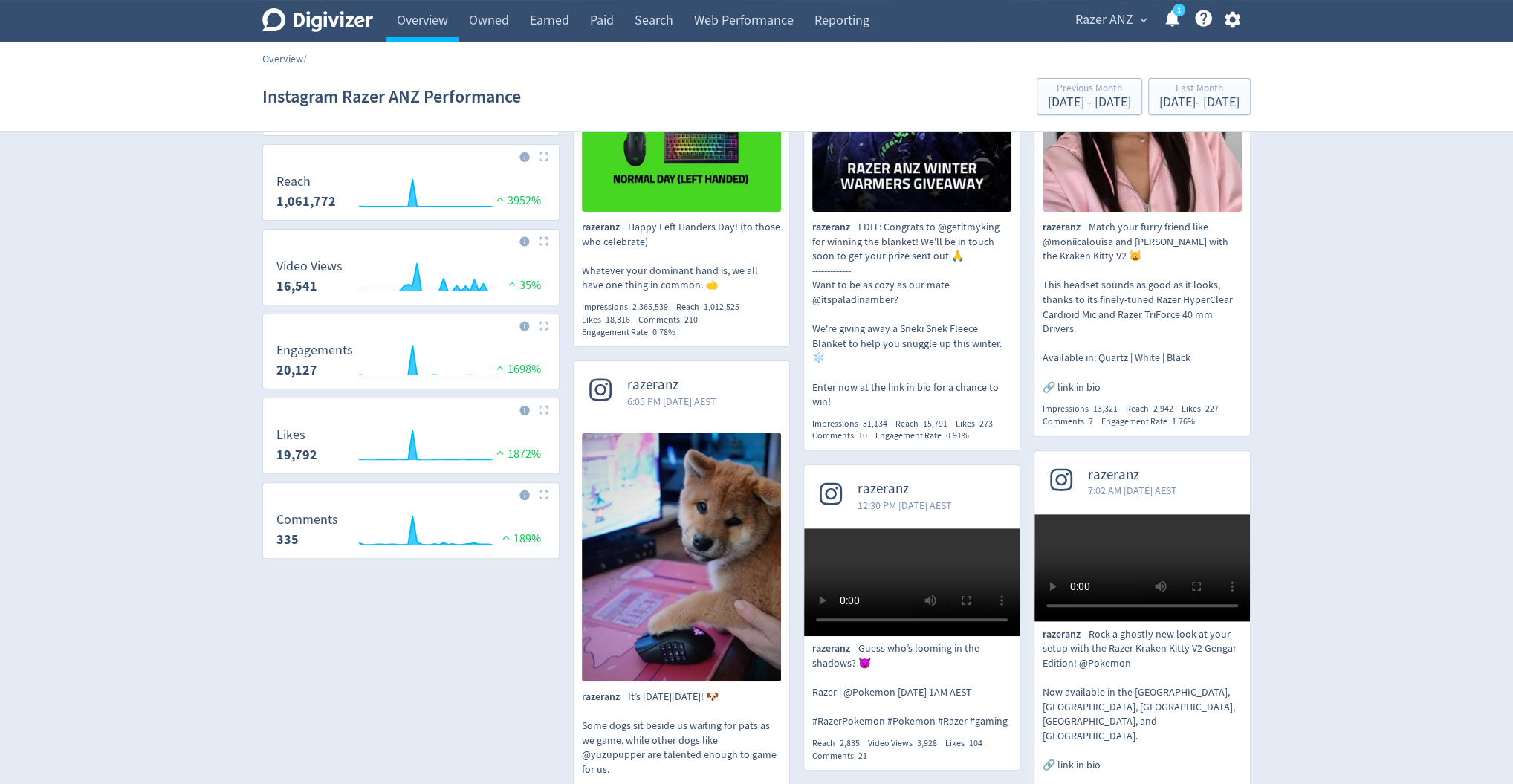
scroll to position [270, 0]
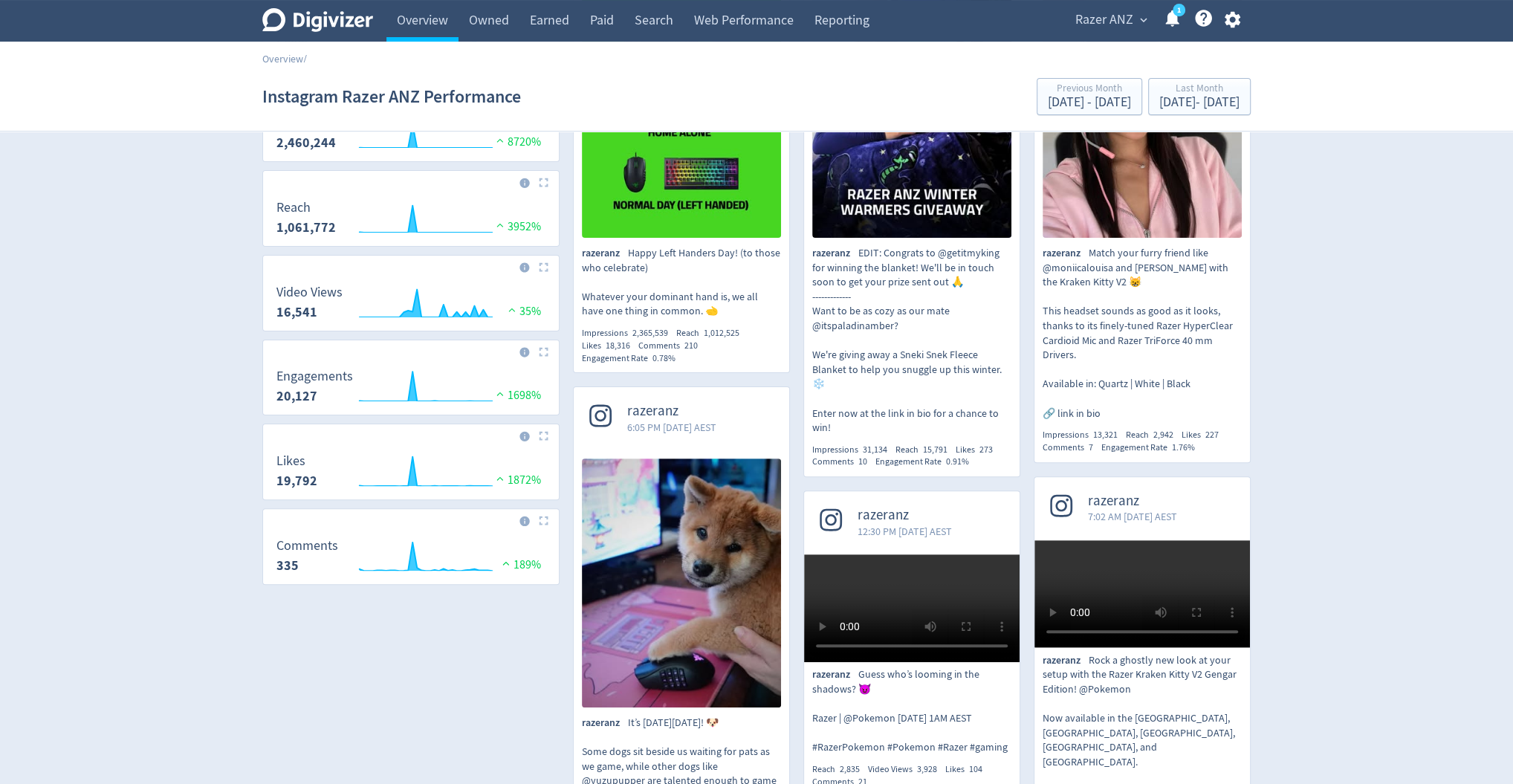
click at [286, 50] on div "Overview /" at bounding box center [756, 51] width 1513 height 21
click at [284, 54] on link "Overview" at bounding box center [283, 59] width 41 height 13
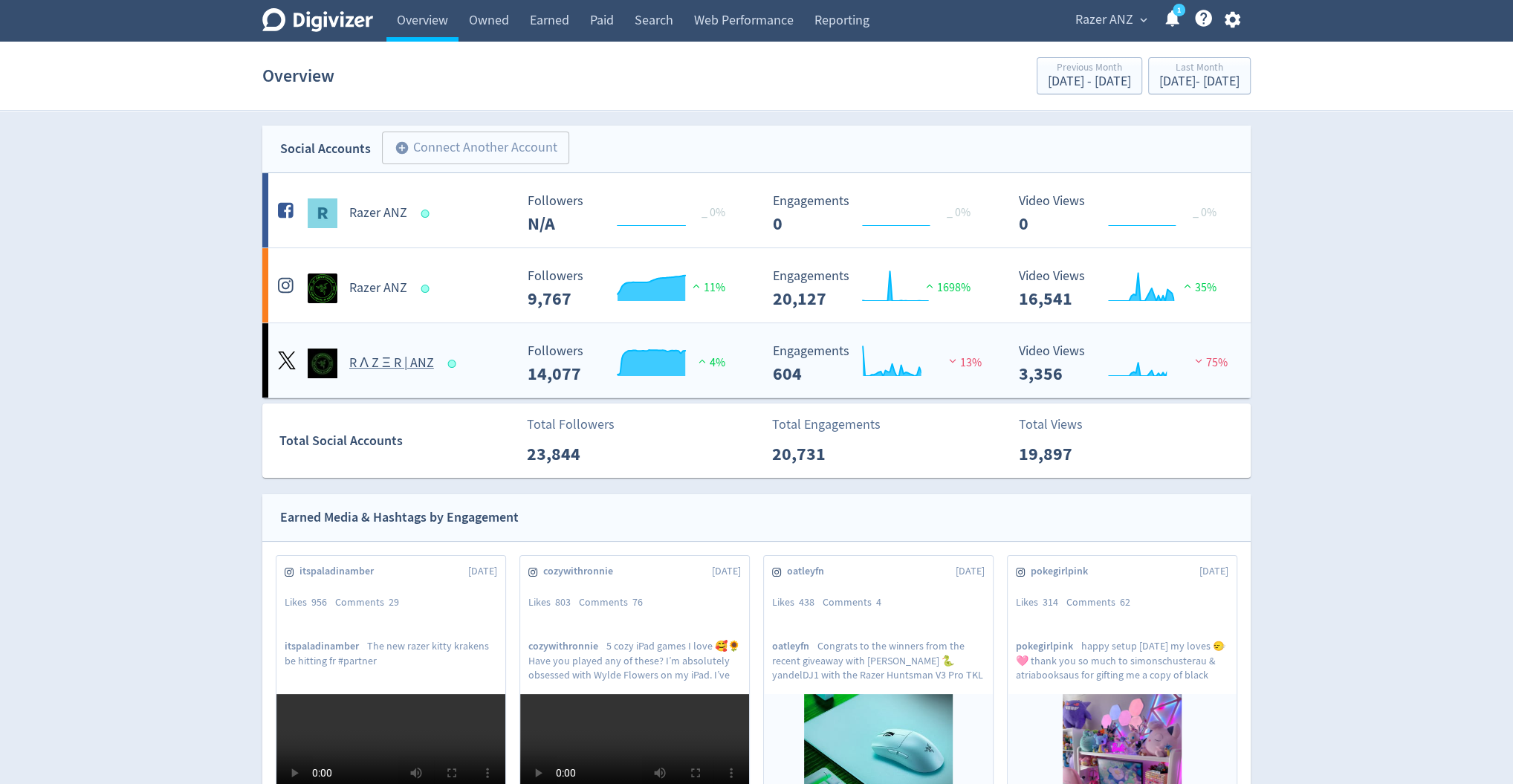
click at [366, 369] on h5 "R Λ Z Ξ R | ANZ" at bounding box center [392, 364] width 85 height 18
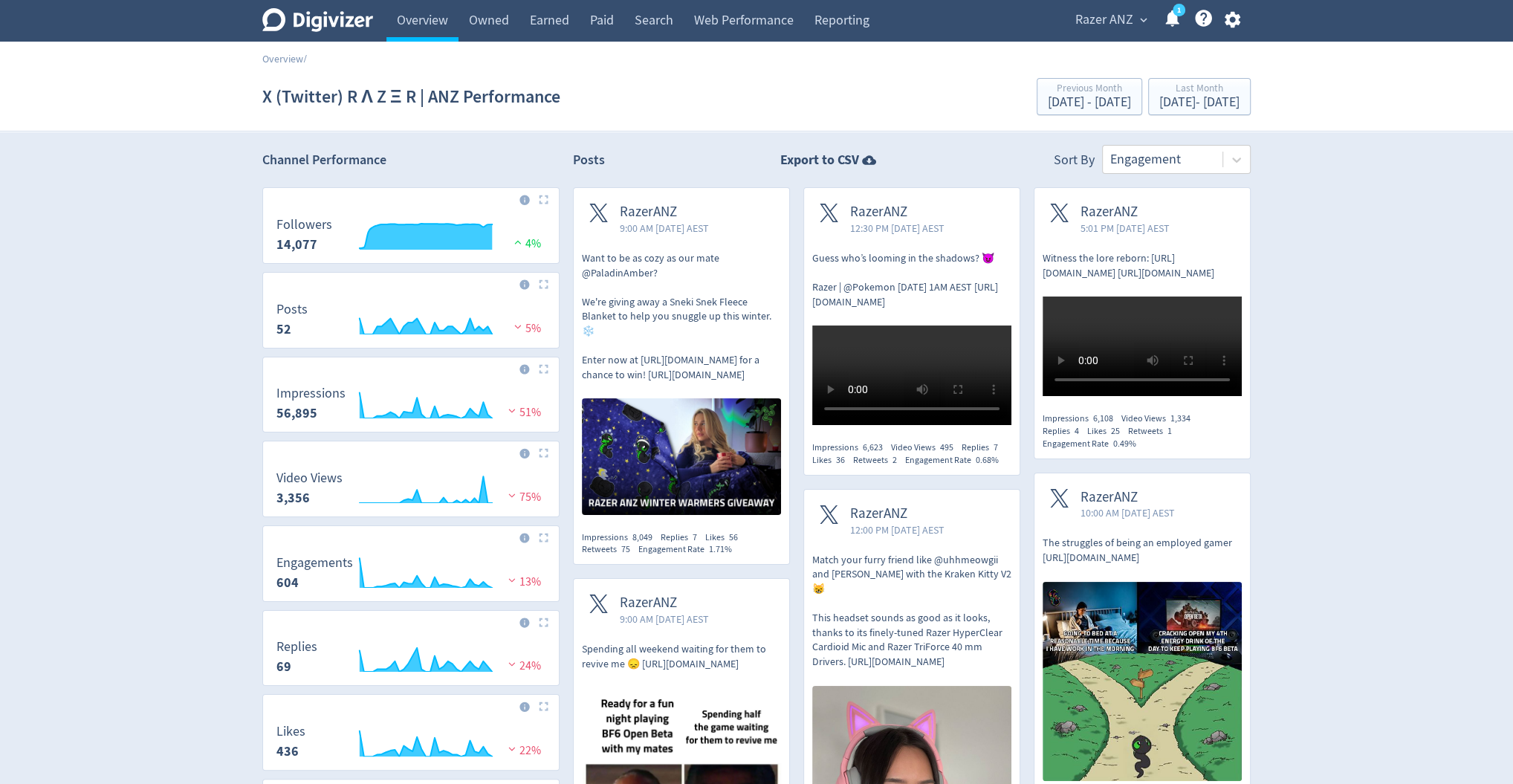
click at [667, 275] on p "Want to be as cozy as our mate @PaladinAmber? We're giving away a Sneki Snek Fl…" at bounding box center [682, 317] width 200 height 131
click at [674, 398] on img at bounding box center [682, 456] width 200 height 116
click at [893, 209] on span "RazerANZ" at bounding box center [897, 212] width 94 height 17
click at [1110, 232] on span "5:01 PM [DATE] AEST" at bounding box center [1125, 228] width 89 height 15
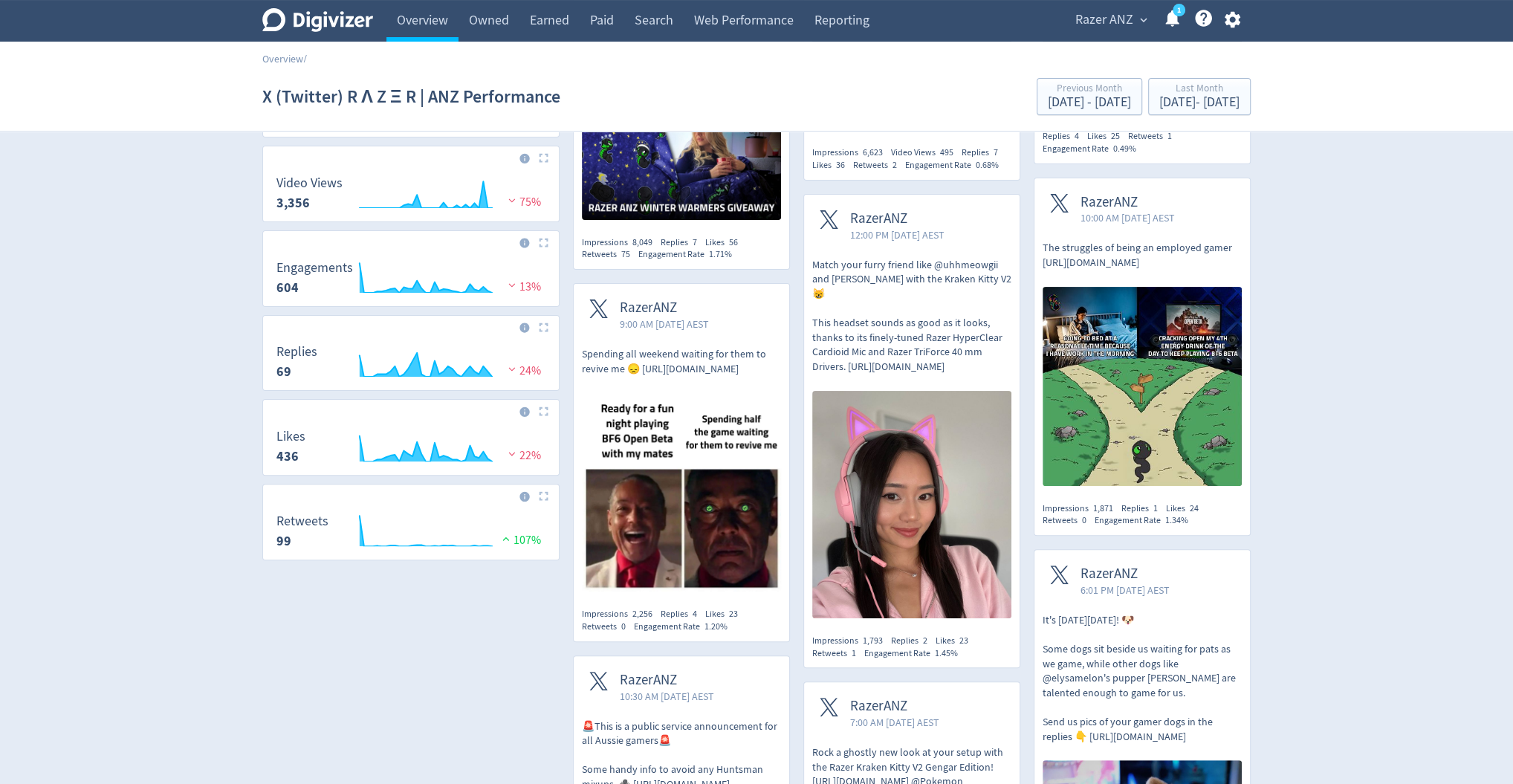
scroll to position [298, 0]
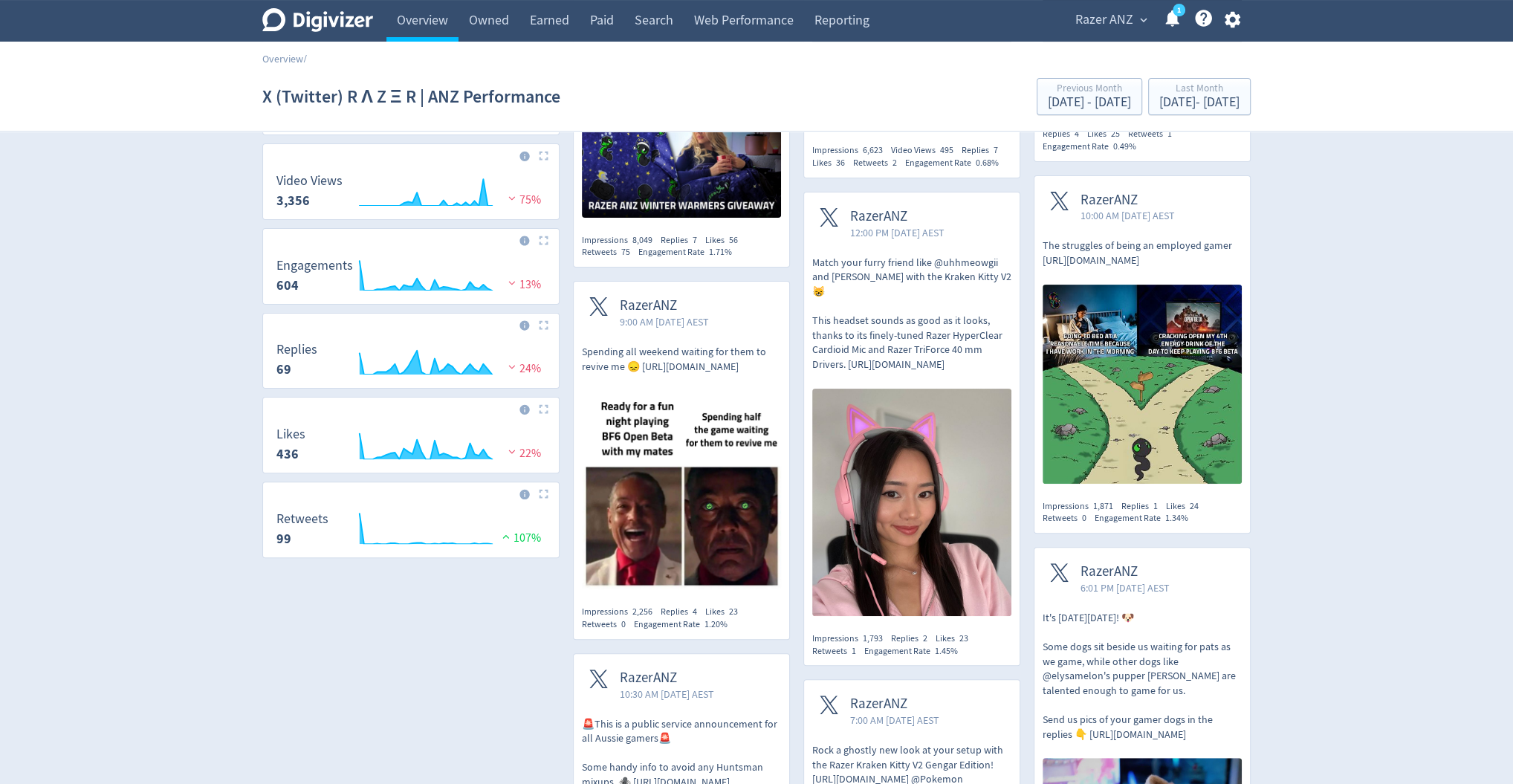
click at [667, 298] on span "RazerANZ" at bounding box center [665, 306] width 89 height 17
click at [890, 225] on span "RazerANZ" at bounding box center [897, 216] width 94 height 17
